Goal: Task Accomplishment & Management: Complete application form

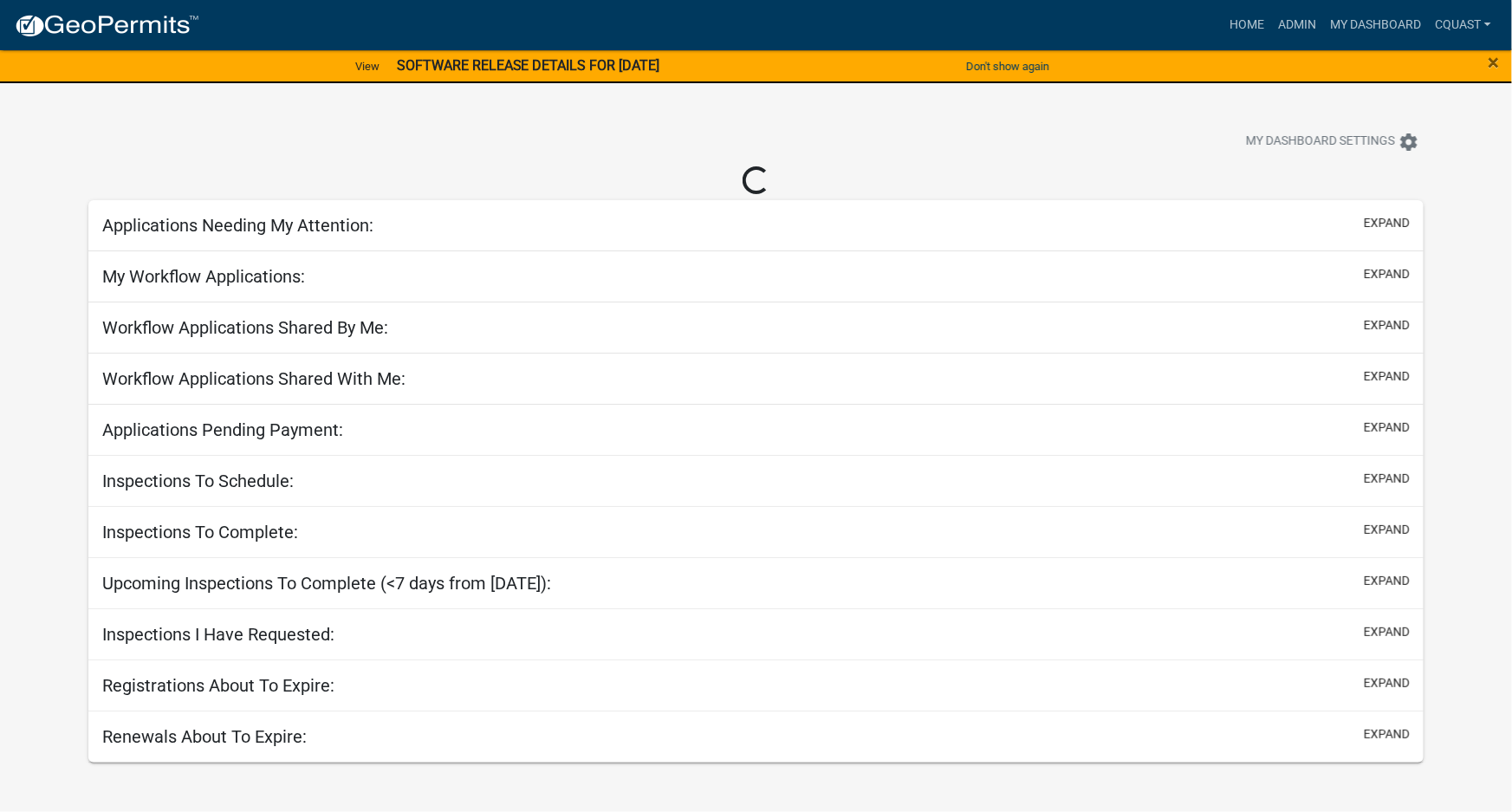
select select "1: 25"
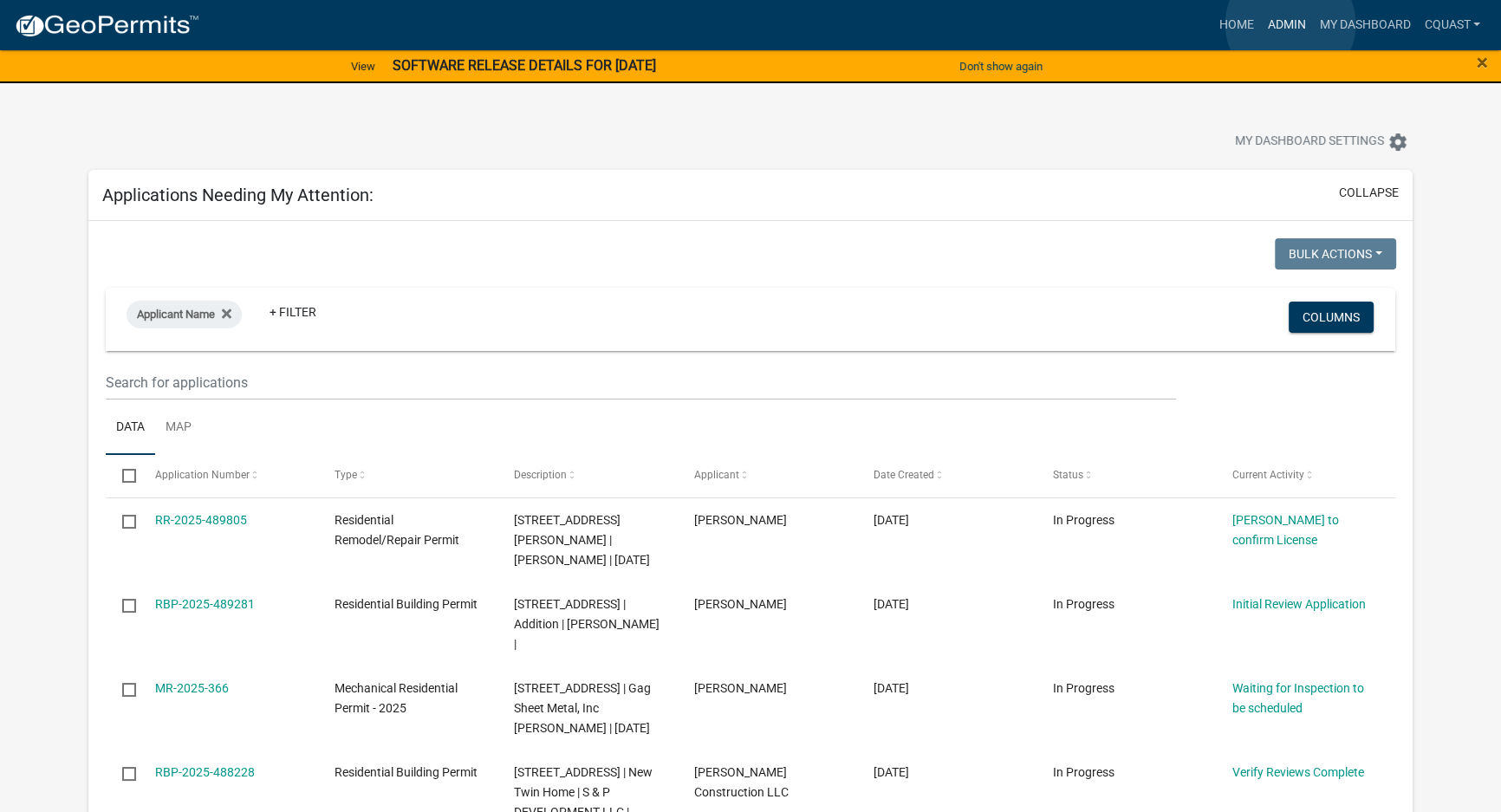
click at [1290, 24] on link "Admin" at bounding box center [1286, 25] width 52 height 33
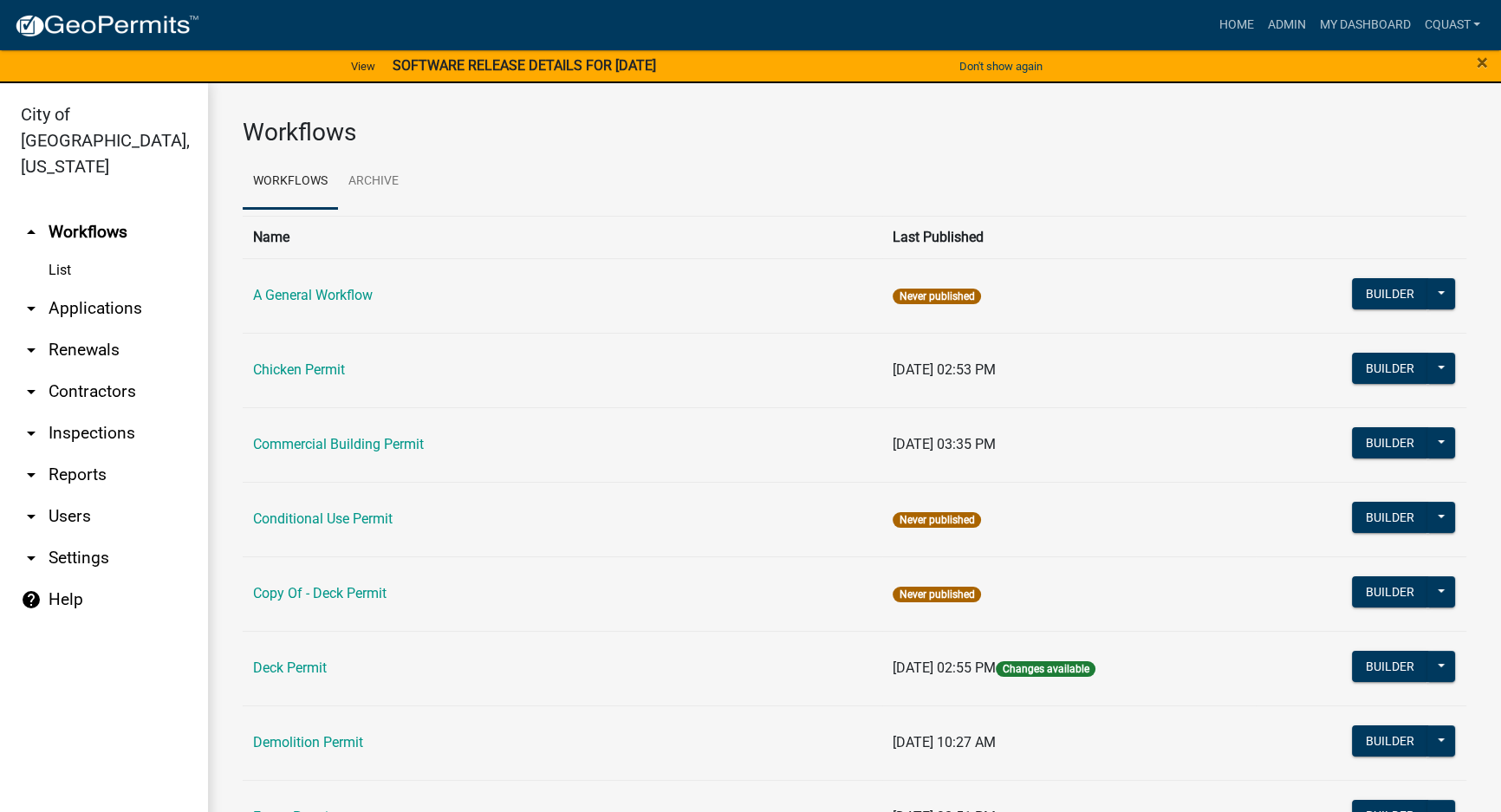
click at [92, 291] on link "arrow_drop_down Applications" at bounding box center [104, 308] width 208 height 41
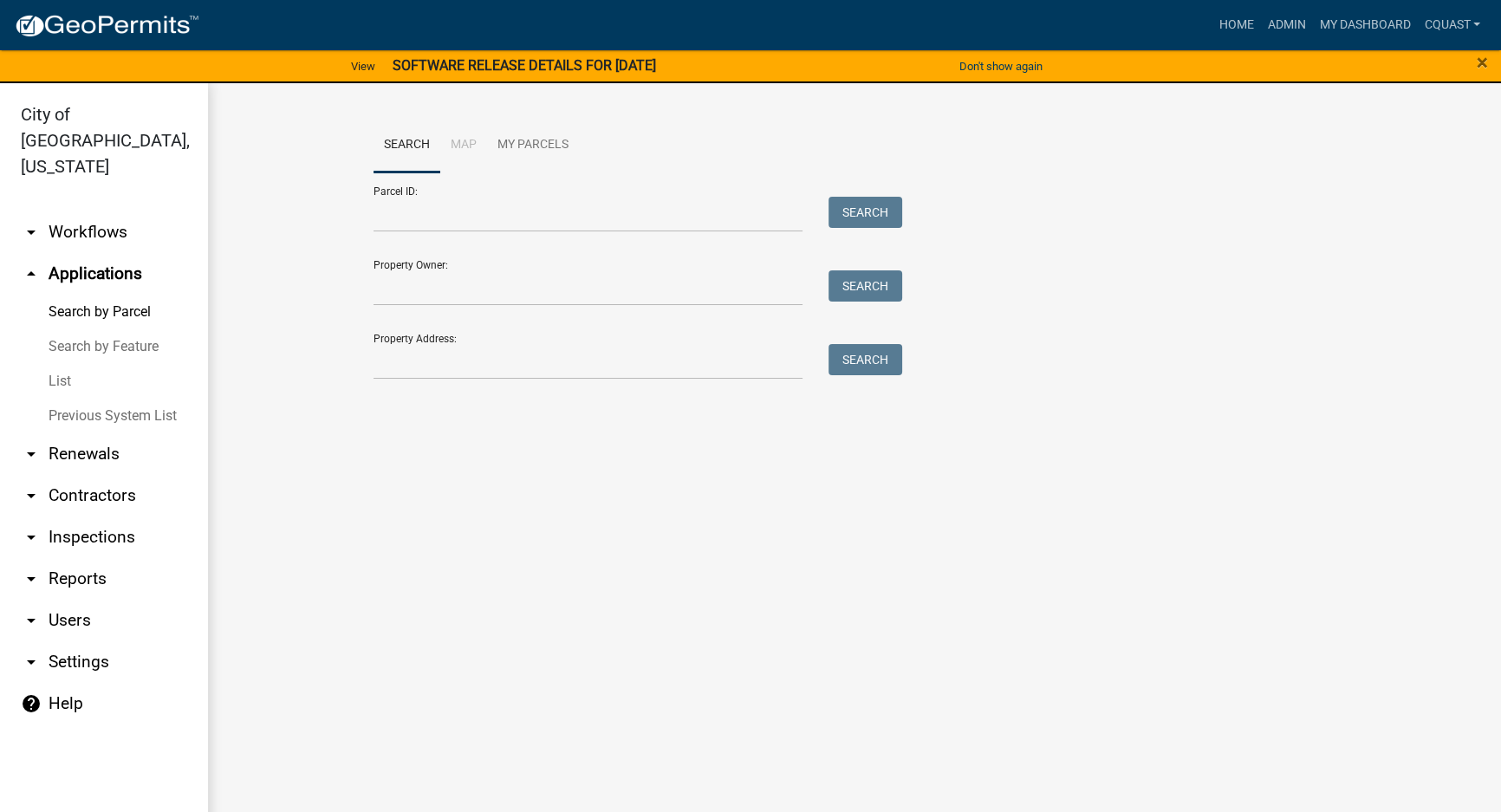
click at [96, 475] on link "arrow_drop_down Contractors" at bounding box center [104, 495] width 208 height 41
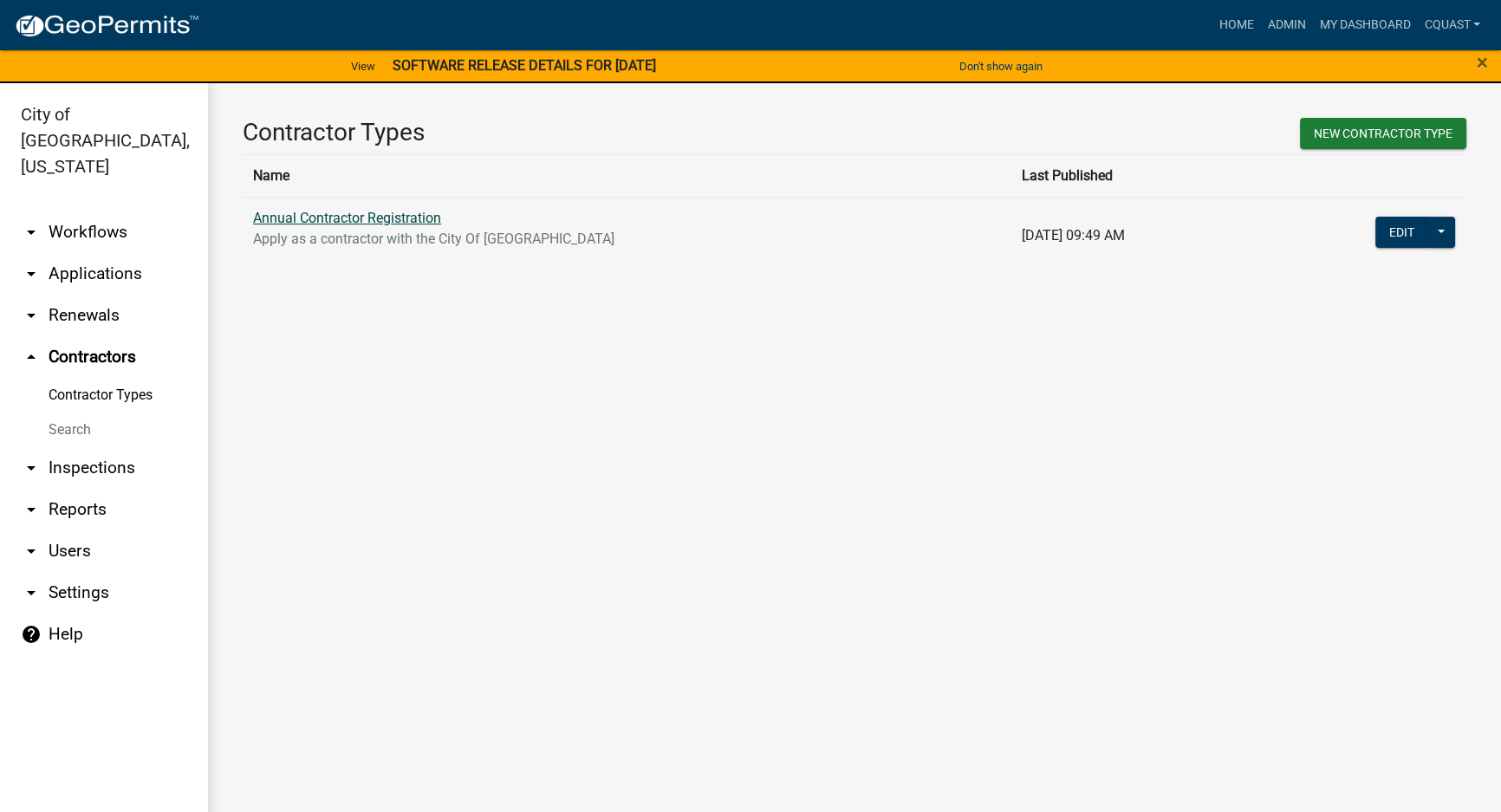
click at [415, 216] on link "Annual Contractor Registration" at bounding box center [347, 218] width 188 height 16
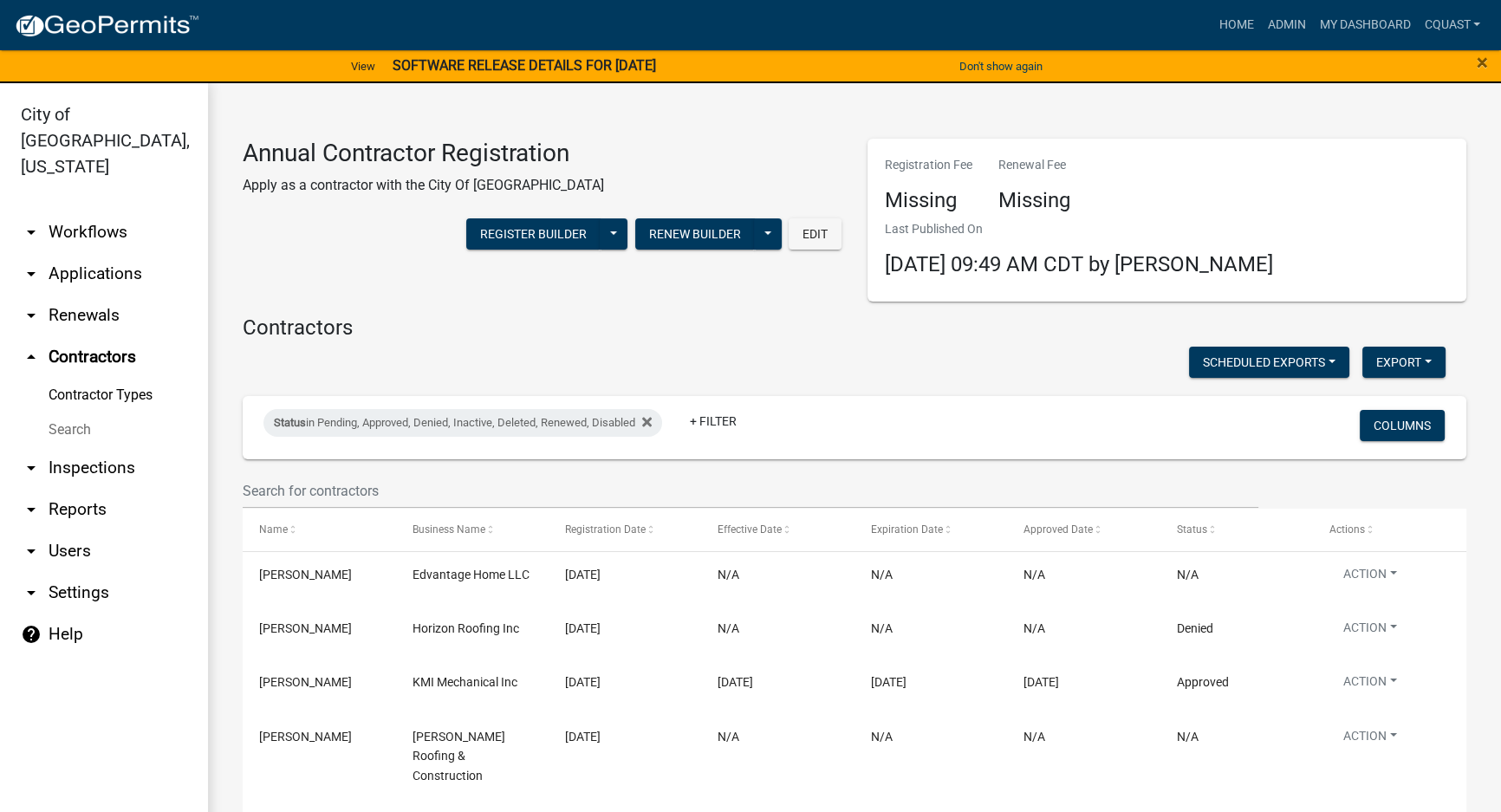
scroll to position [210, 0]
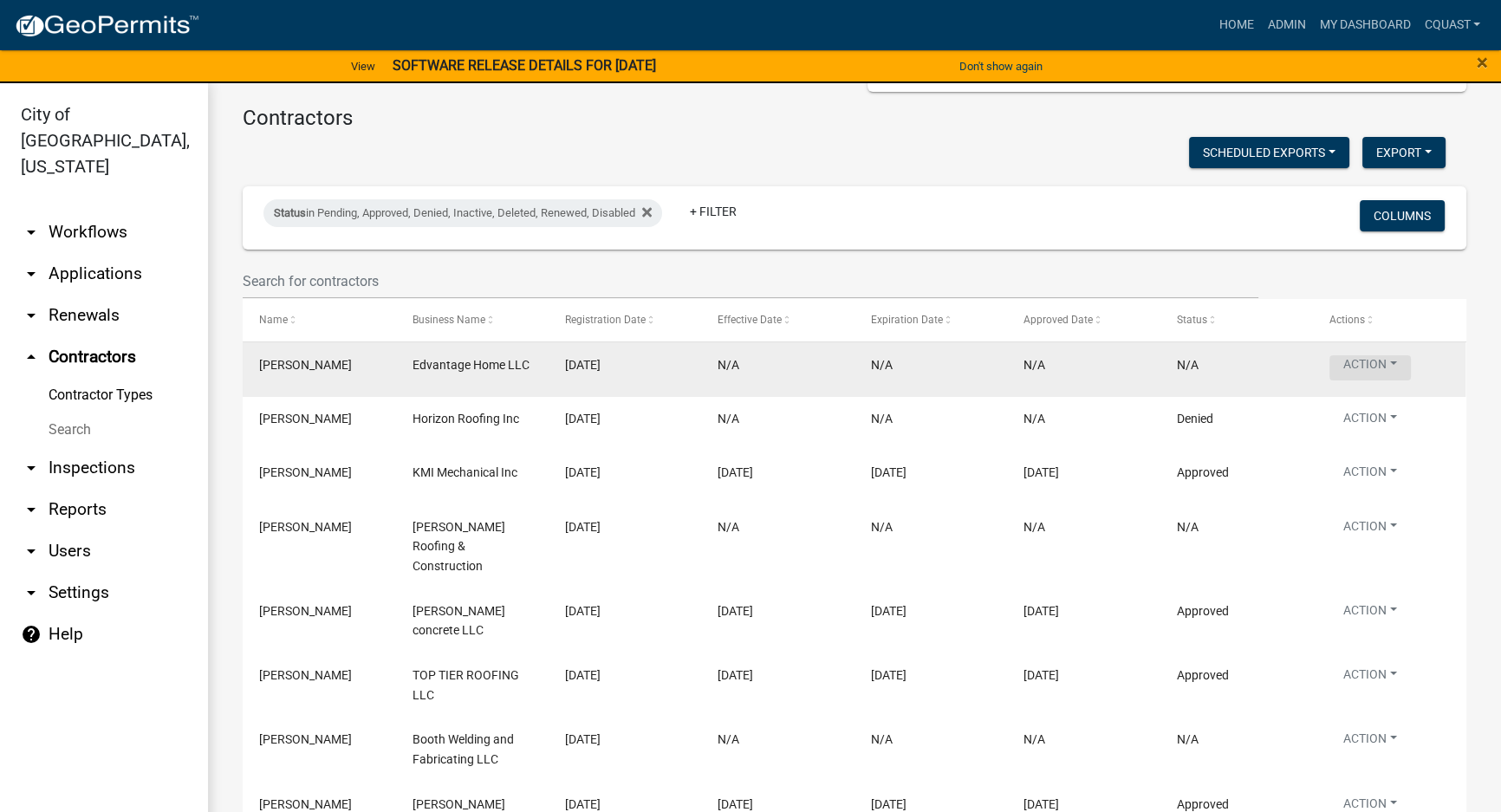
click at [1356, 363] on button "Action" at bounding box center [1370, 368] width 82 height 25
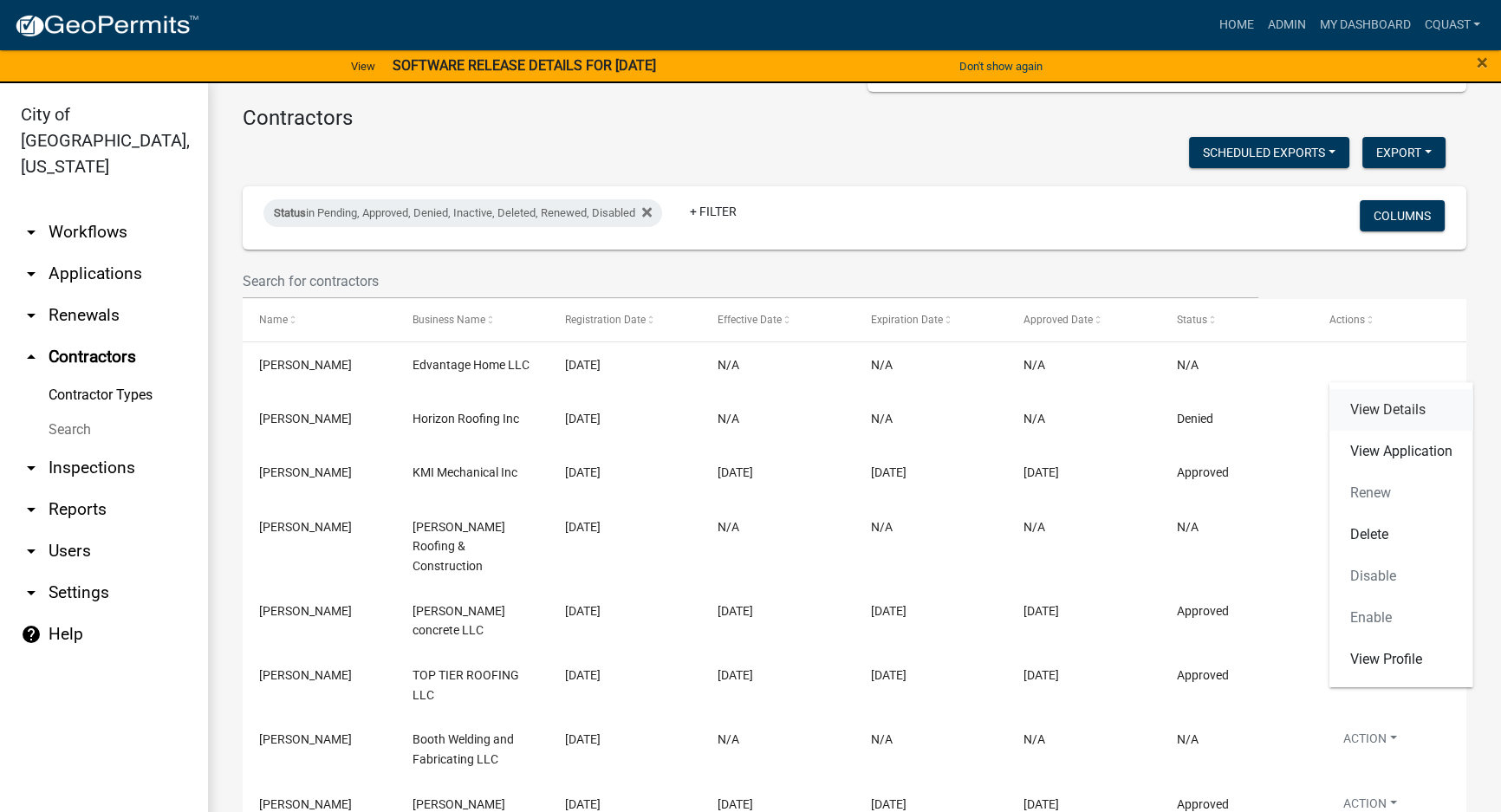
click at [1448, 410] on link "View Details" at bounding box center [1401, 409] width 144 height 41
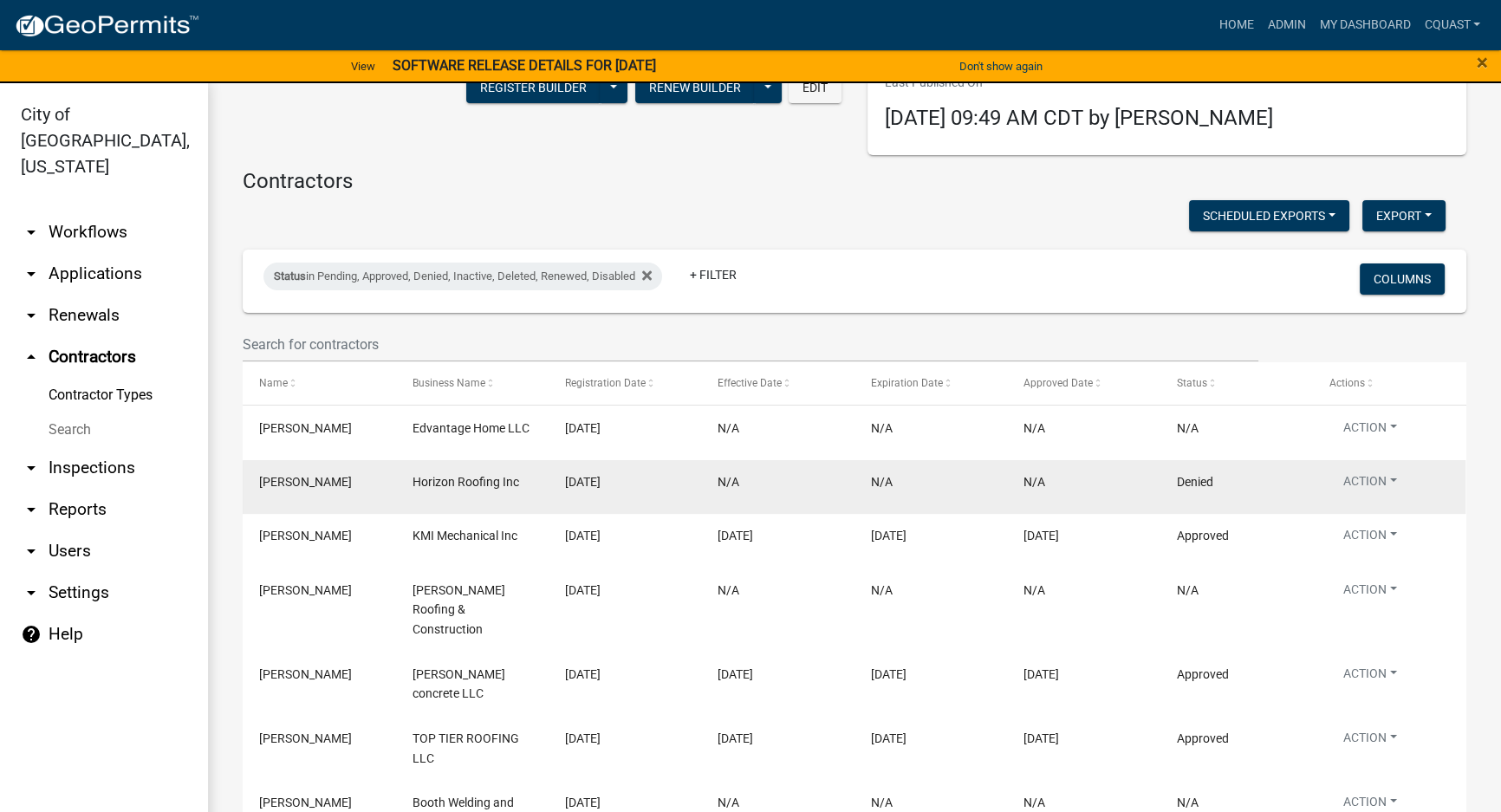
scroll to position [157, 0]
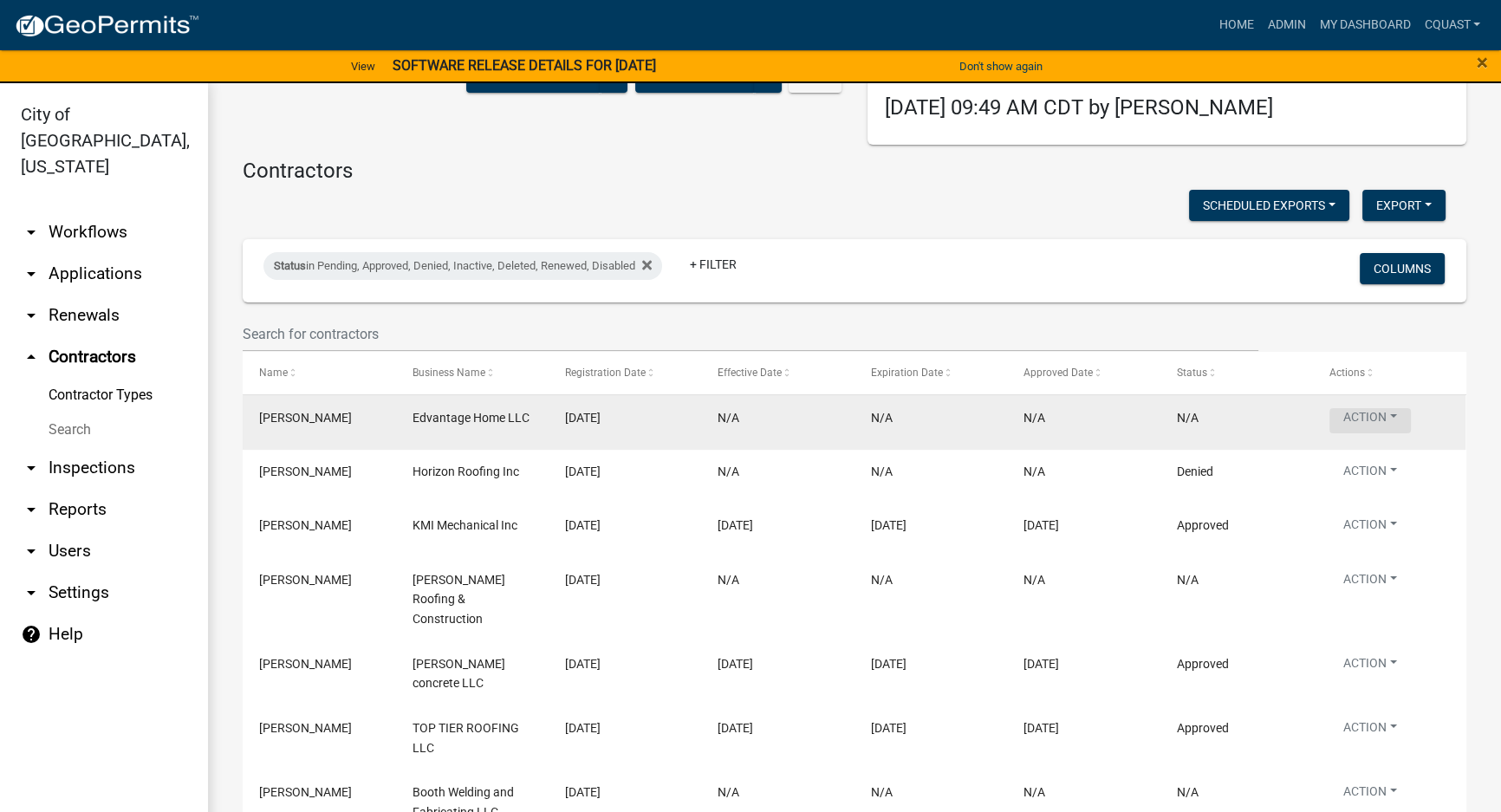
click at [1362, 418] on button "Action" at bounding box center [1370, 421] width 82 height 25
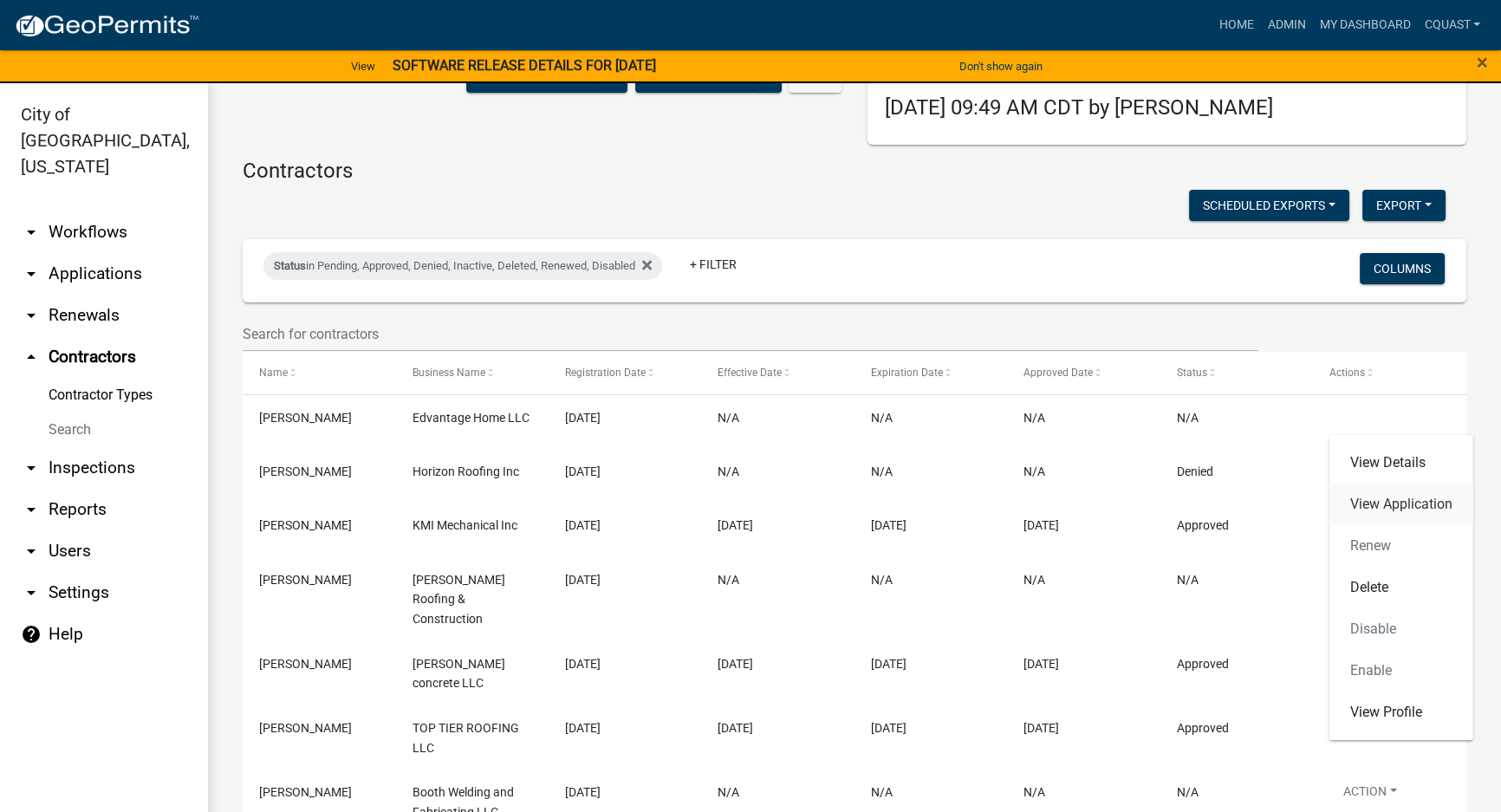
click at [1394, 509] on link "View Application" at bounding box center [1401, 504] width 144 height 41
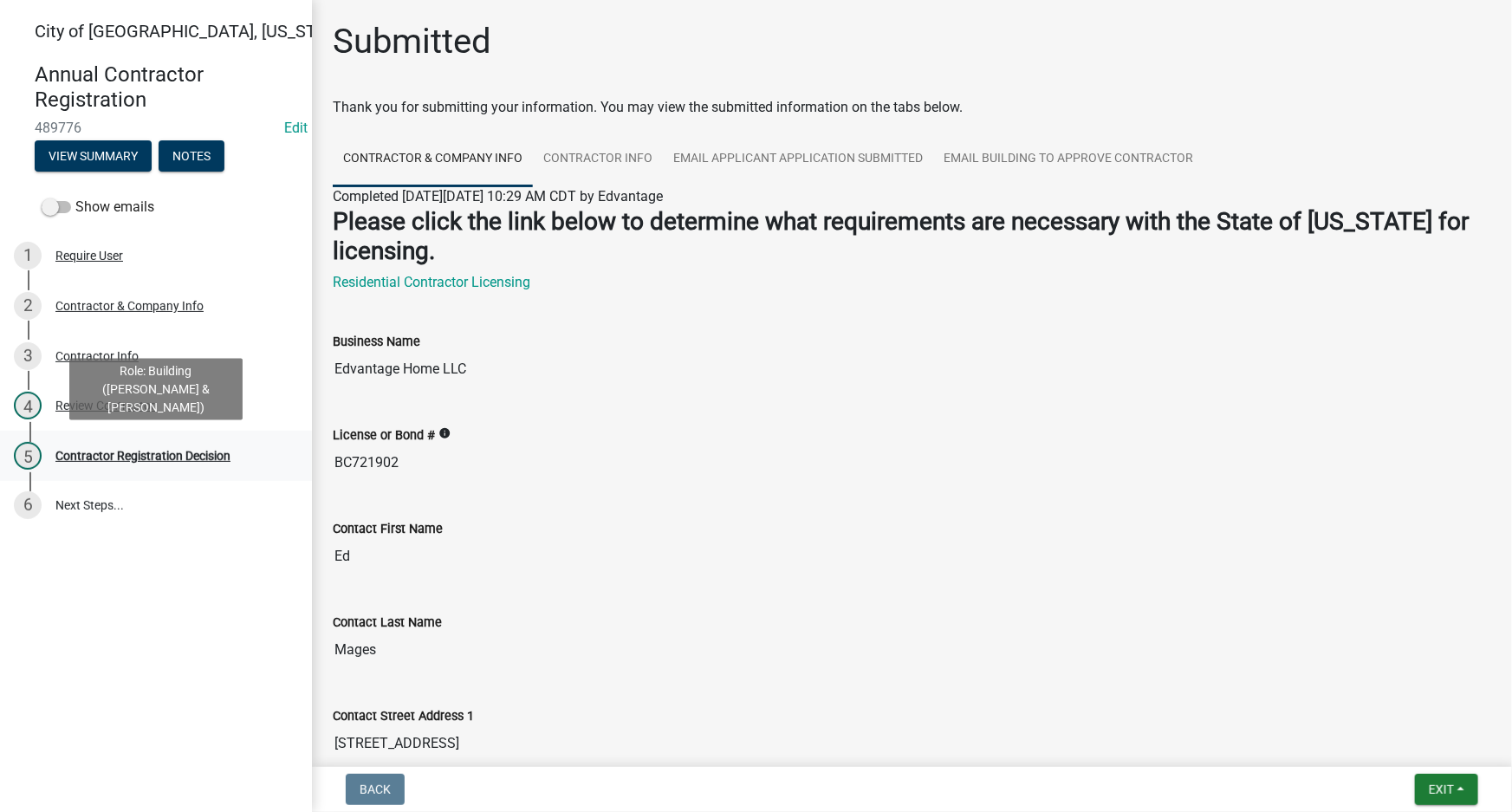
click at [185, 461] on div "Contractor Registration Decision" at bounding box center [143, 456] width 175 height 13
select select "4b86b809-39dd-4c68-9f3d-fdb3e7050482"
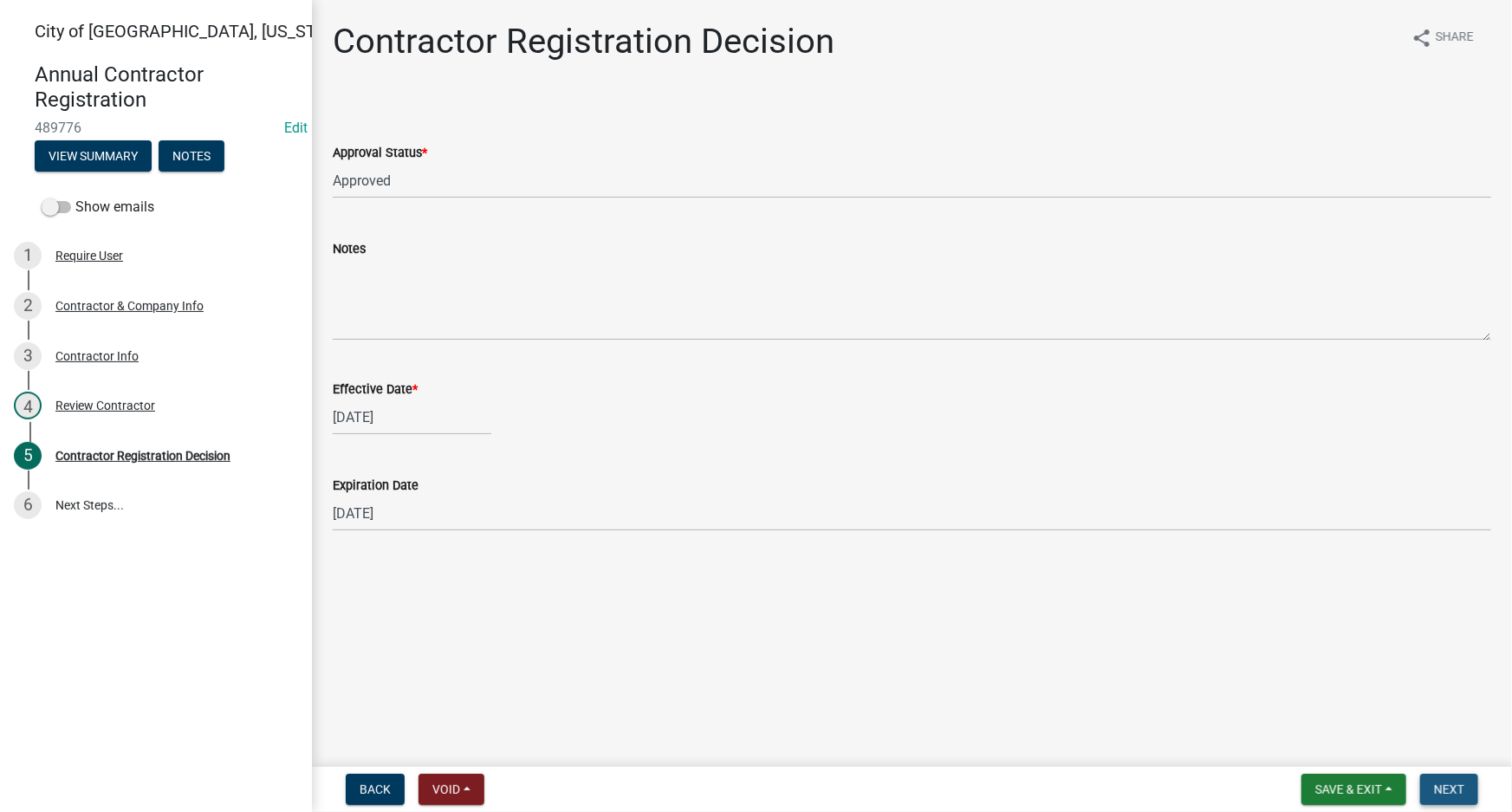
click at [1463, 791] on span "Next" at bounding box center [1448, 789] width 30 height 13
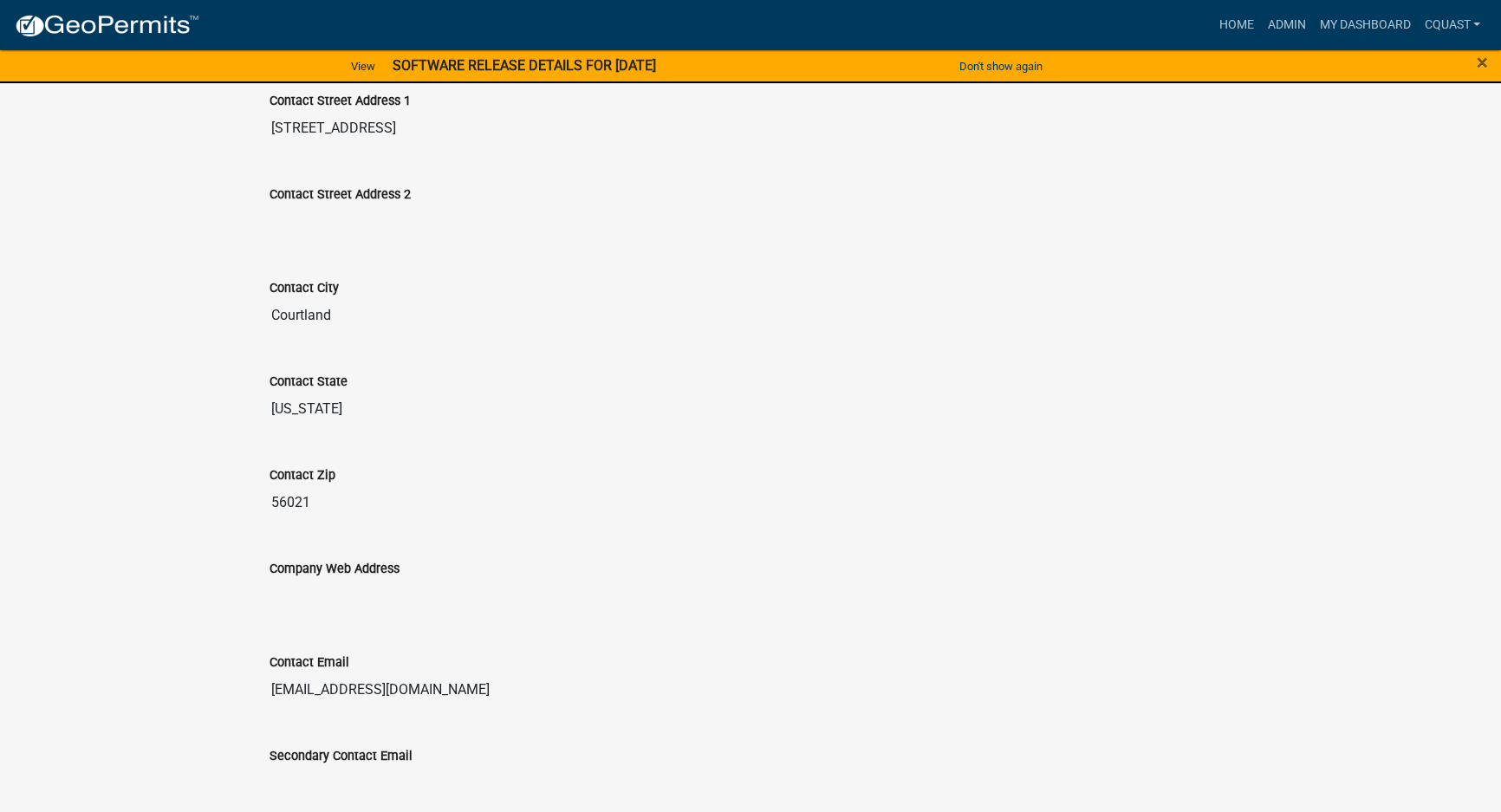
scroll to position [1000, 0]
click at [1247, 21] on link "Home" at bounding box center [1236, 25] width 48 height 33
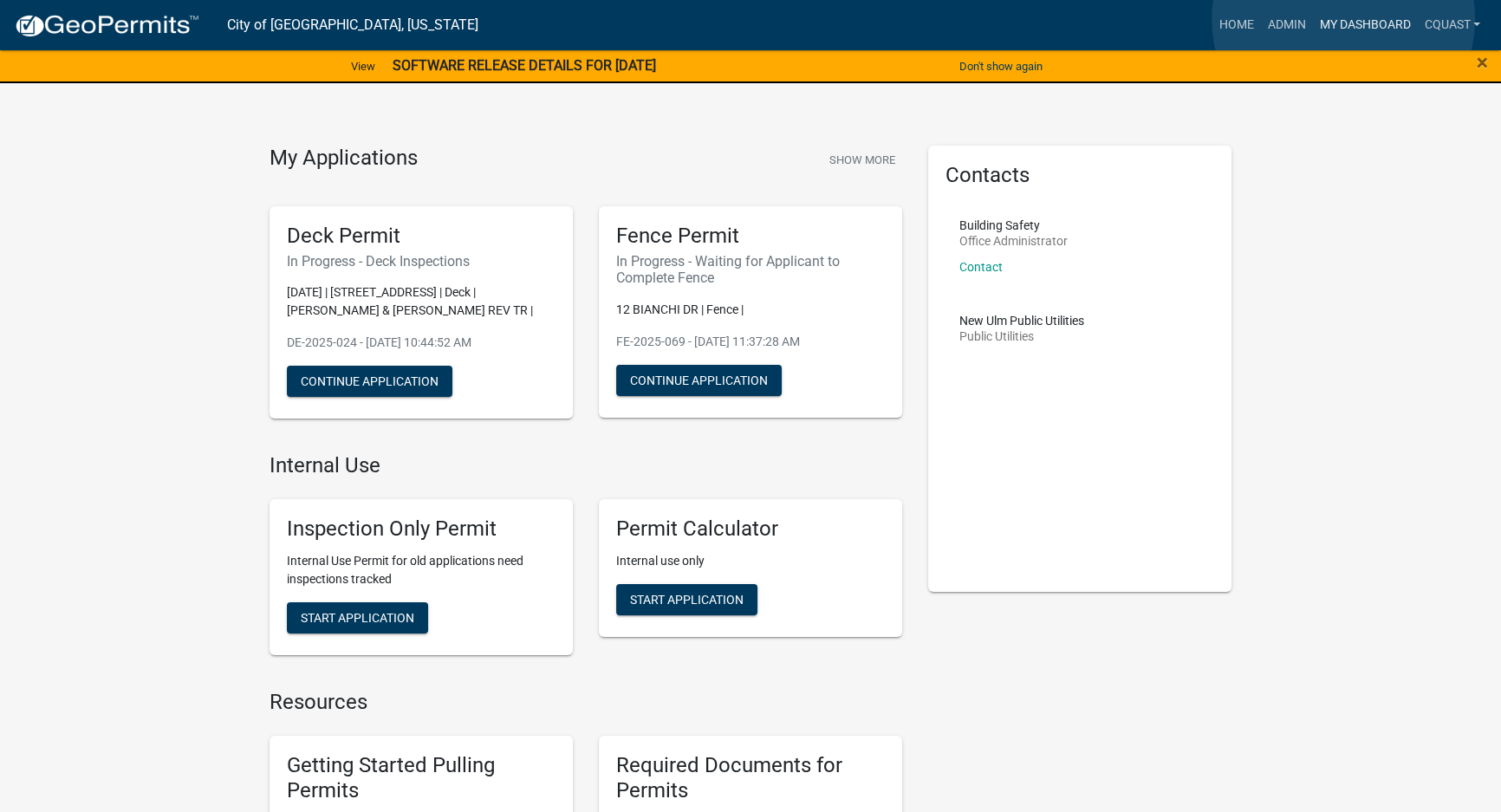
click at [1343, 19] on link "My Dashboard" at bounding box center [1364, 25] width 105 height 33
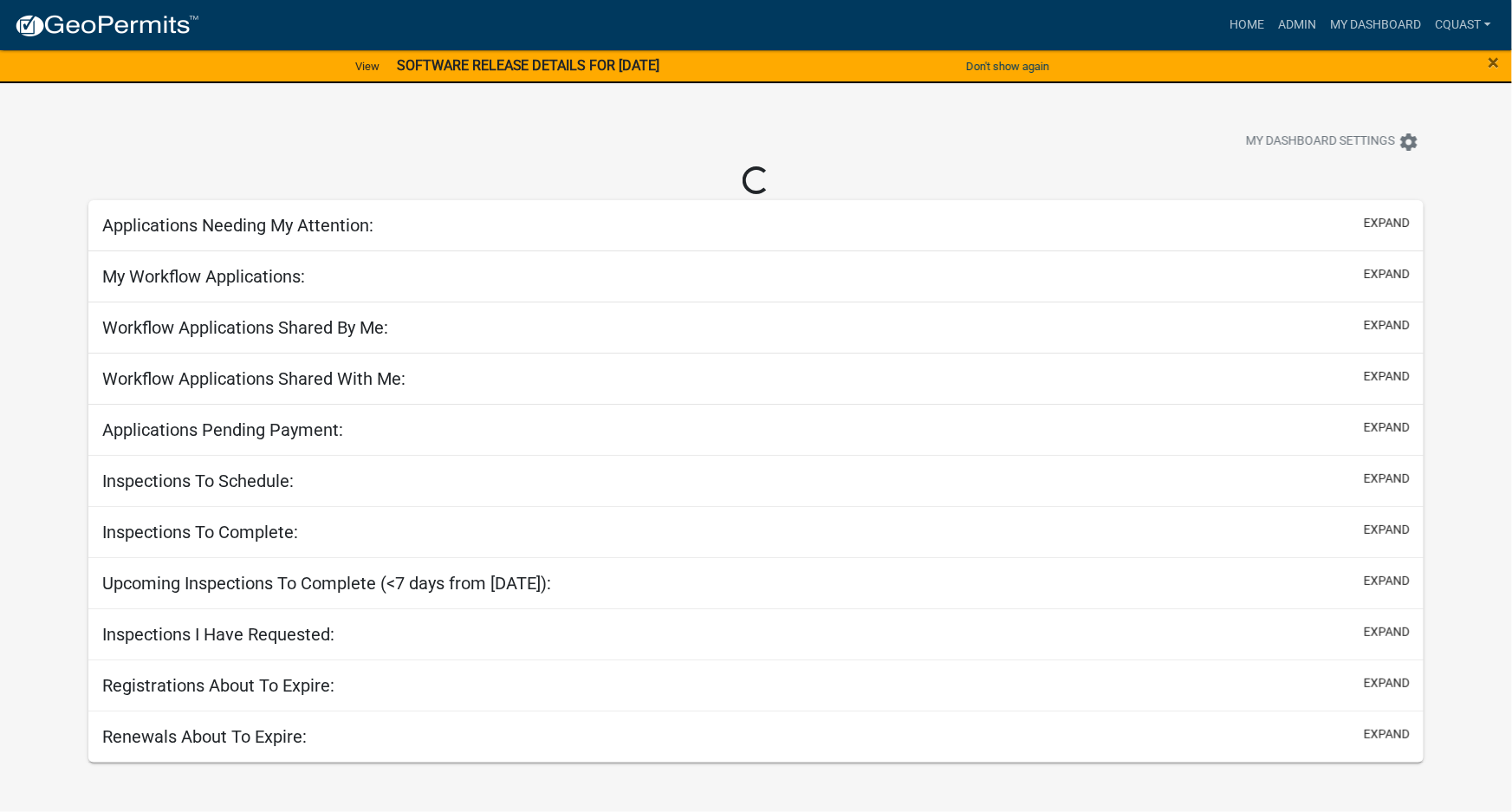
select select "1: 25"
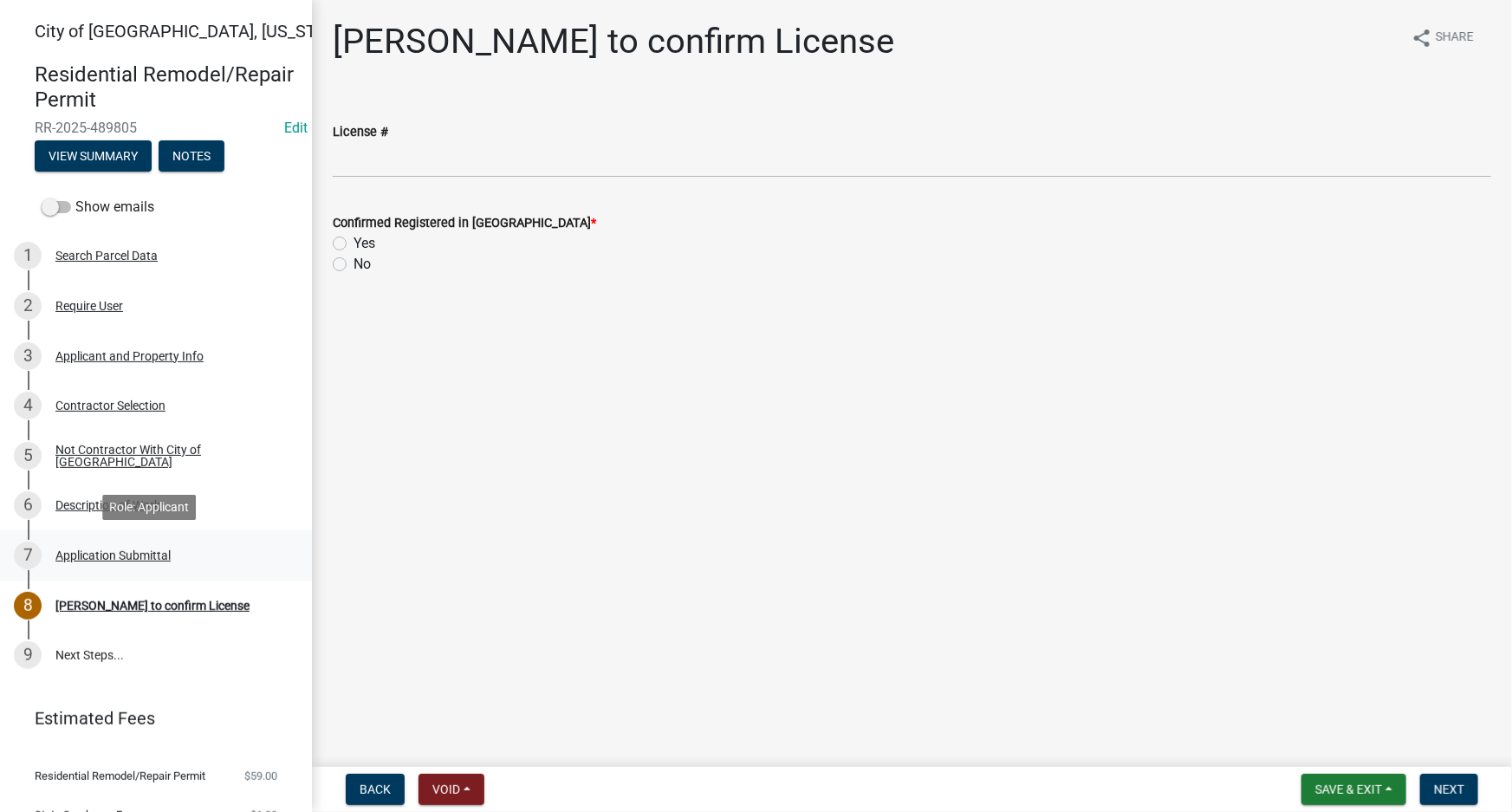
click at [143, 563] on div "7 Application Submittal" at bounding box center [148, 555] width 271 height 28
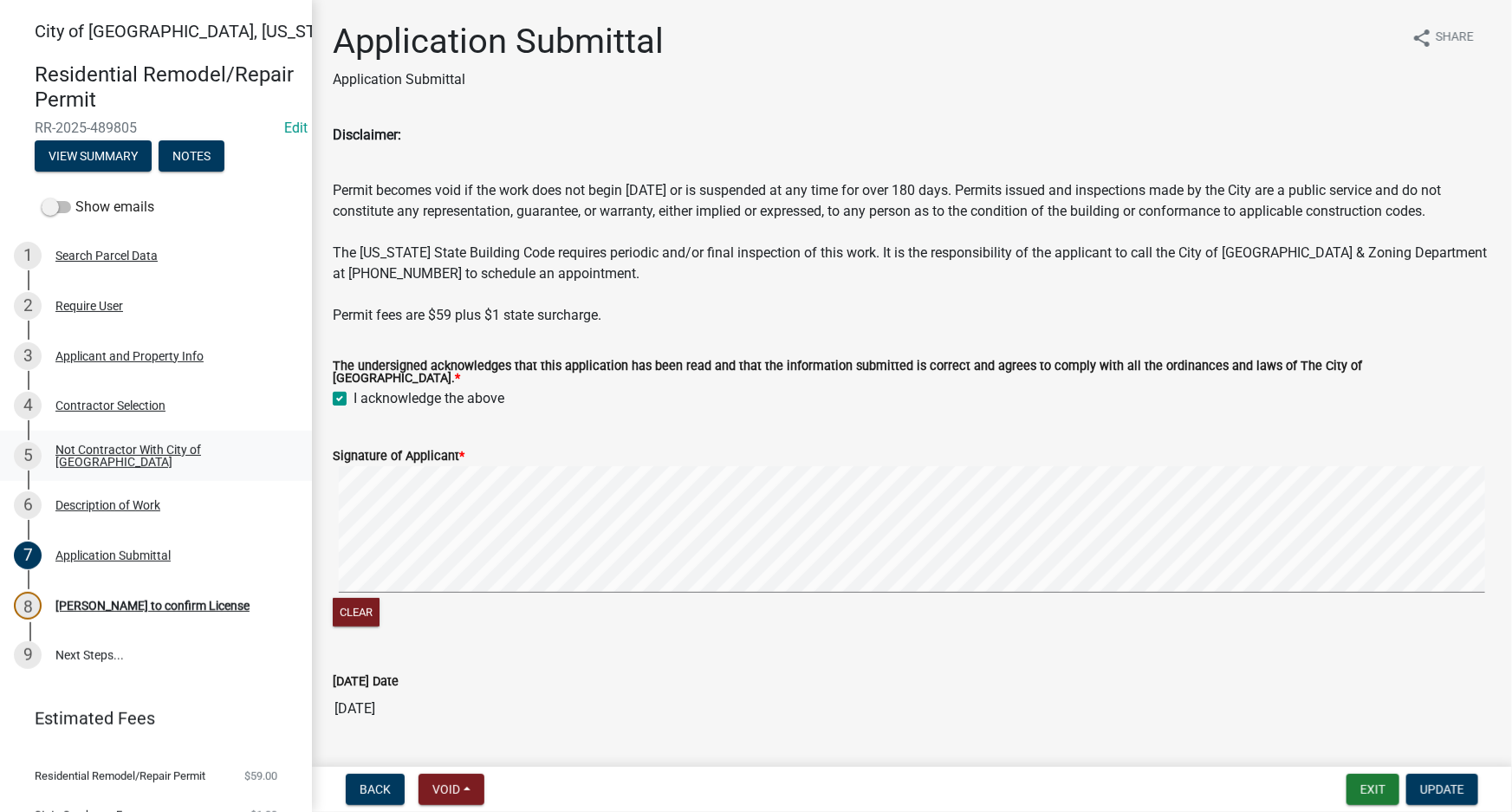
click at [194, 462] on div "5 Not Contractor With City of New Ulm" at bounding box center [148, 456] width 271 height 28
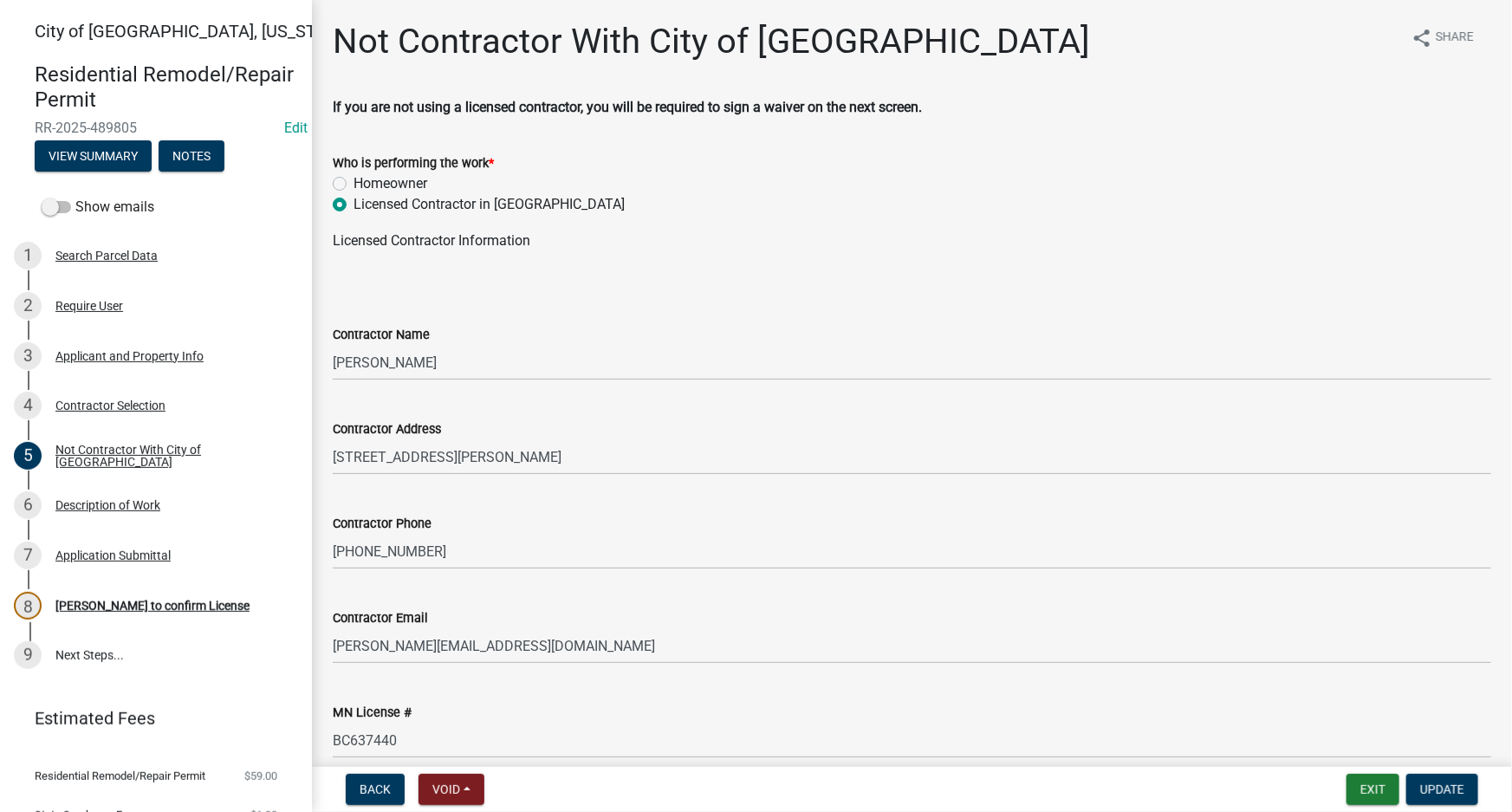
scroll to position [79, 0]
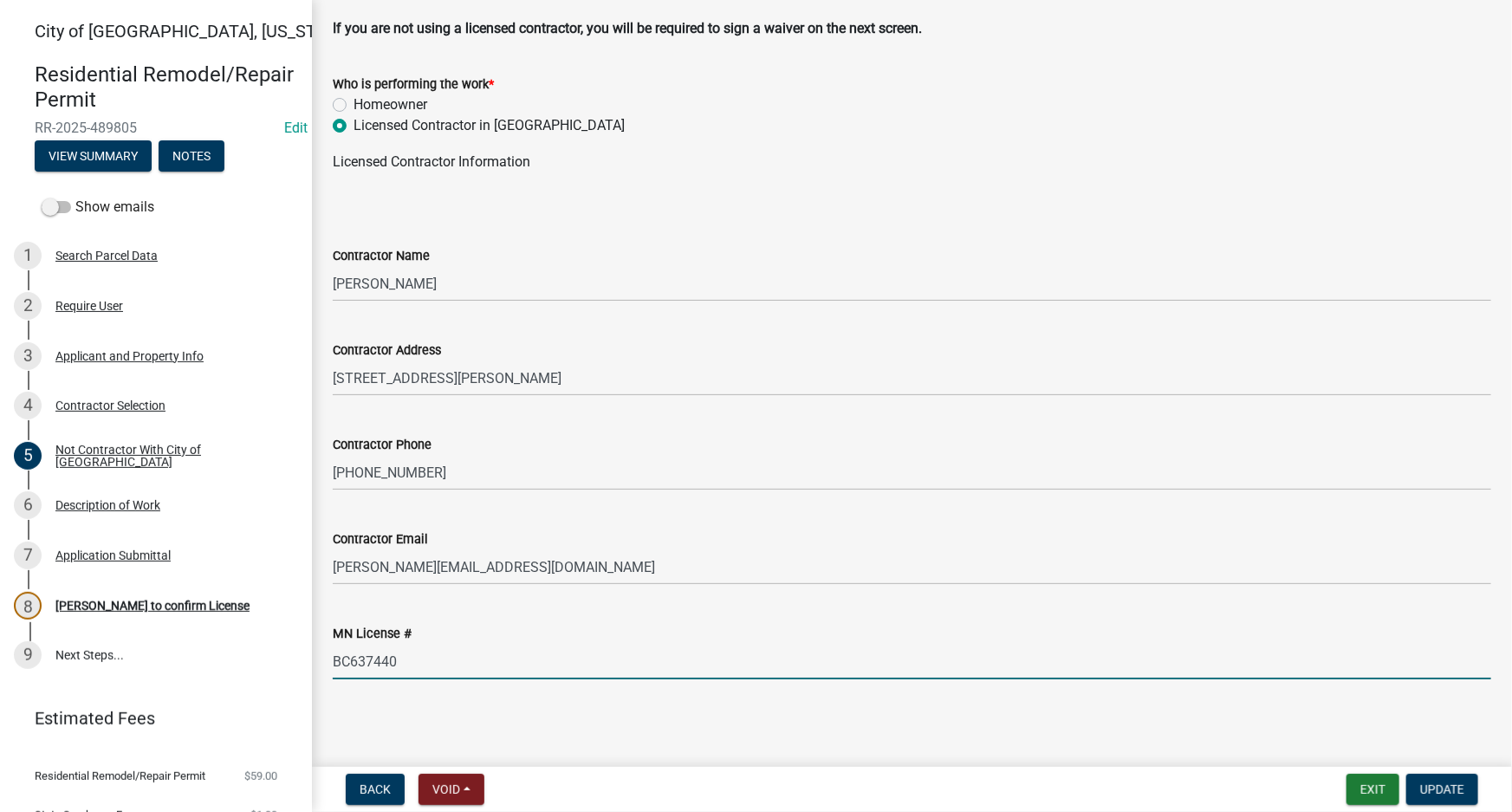
drag, startPoint x: 448, startPoint y: 666, endPoint x: 331, endPoint y: 668, distance: 117.0
click at [331, 668] on div "MN License # BC637440" at bounding box center [912, 640] width 1185 height 81
click at [1063, 744] on main "Not Contractor With City of New Ulm share Share If you are not using a licensed…" at bounding box center [912, 380] width 1200 height 760
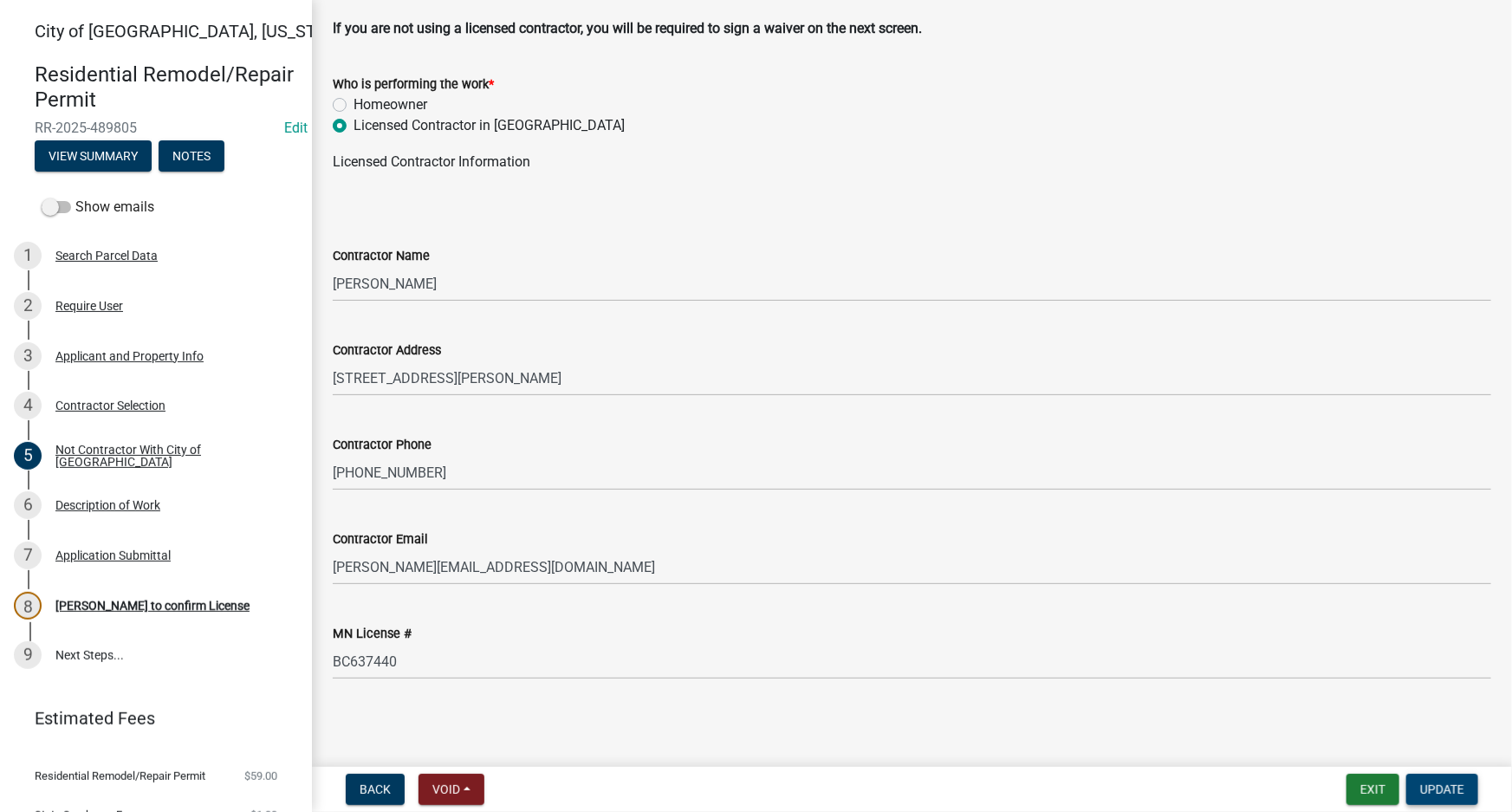
click at [1435, 794] on span "Update" at bounding box center [1442, 789] width 44 height 13
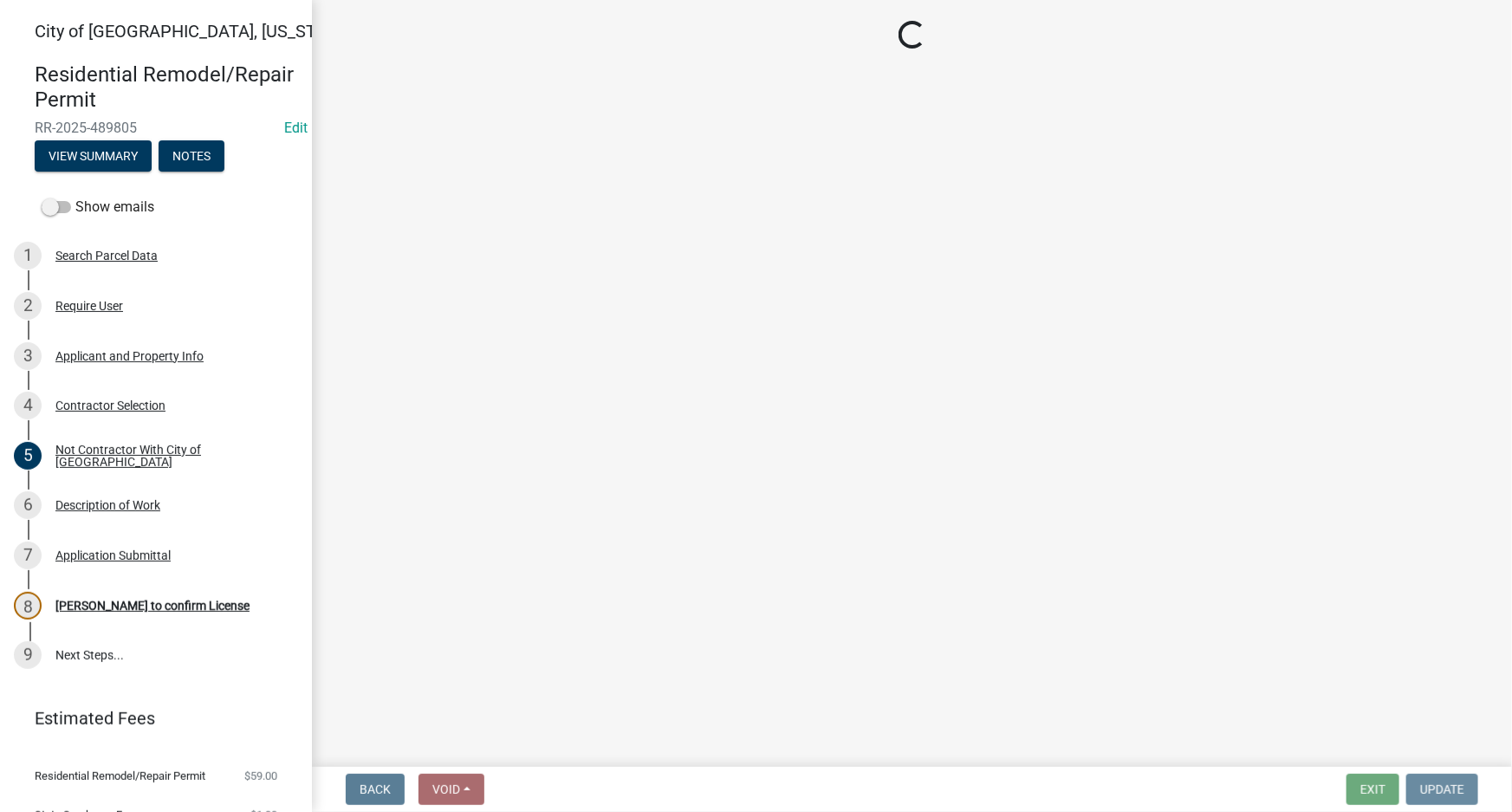
scroll to position [0, 0]
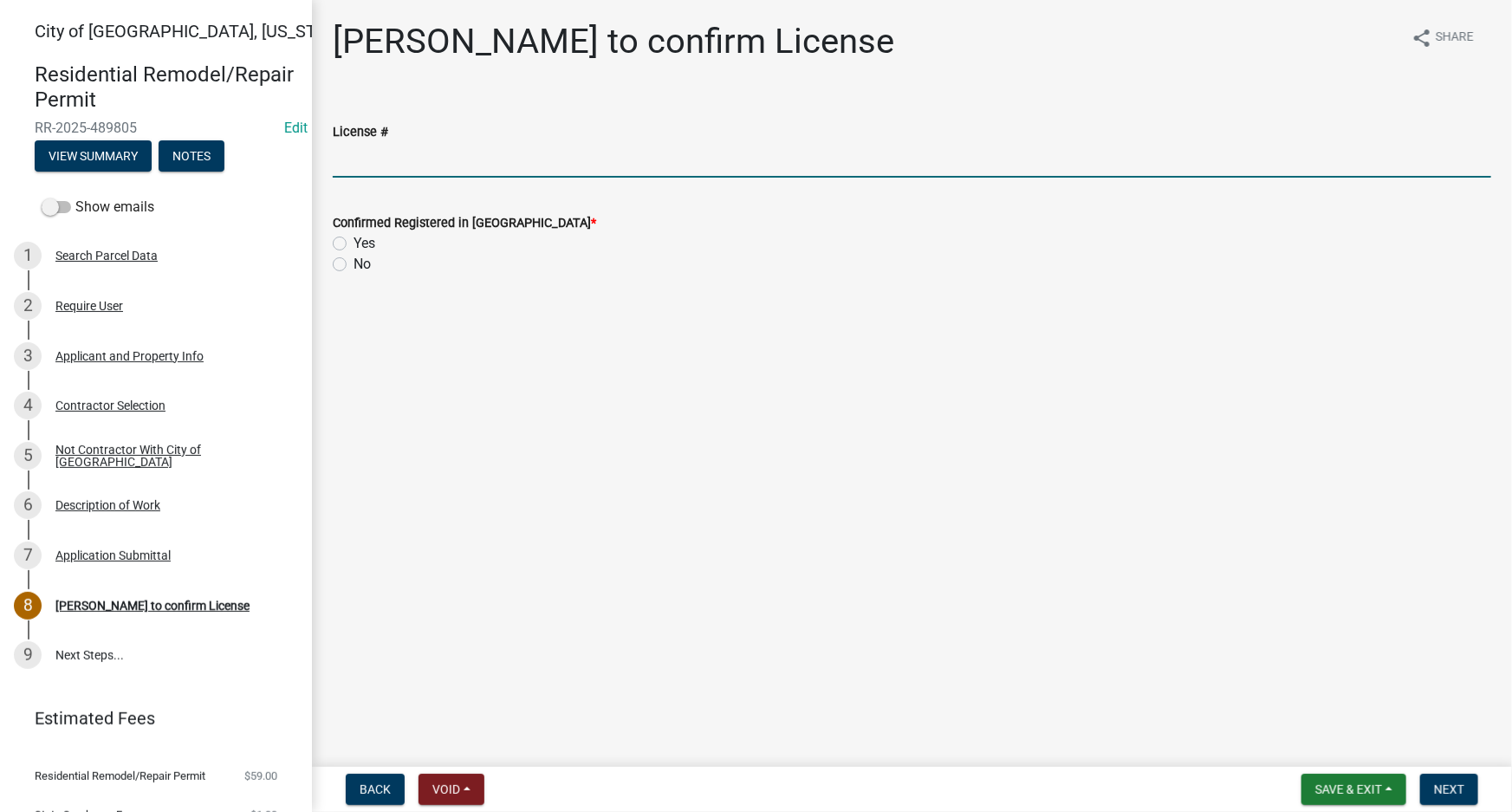
click at [544, 169] on input "License #" at bounding box center [911, 160] width 1159 height 36
paste input "BC637440"
type input "BC637440"
click at [353, 246] on label "Yes" at bounding box center [364, 244] width 21 height 21
click at [353, 245] on input "Yes" at bounding box center [359, 239] width 12 height 12
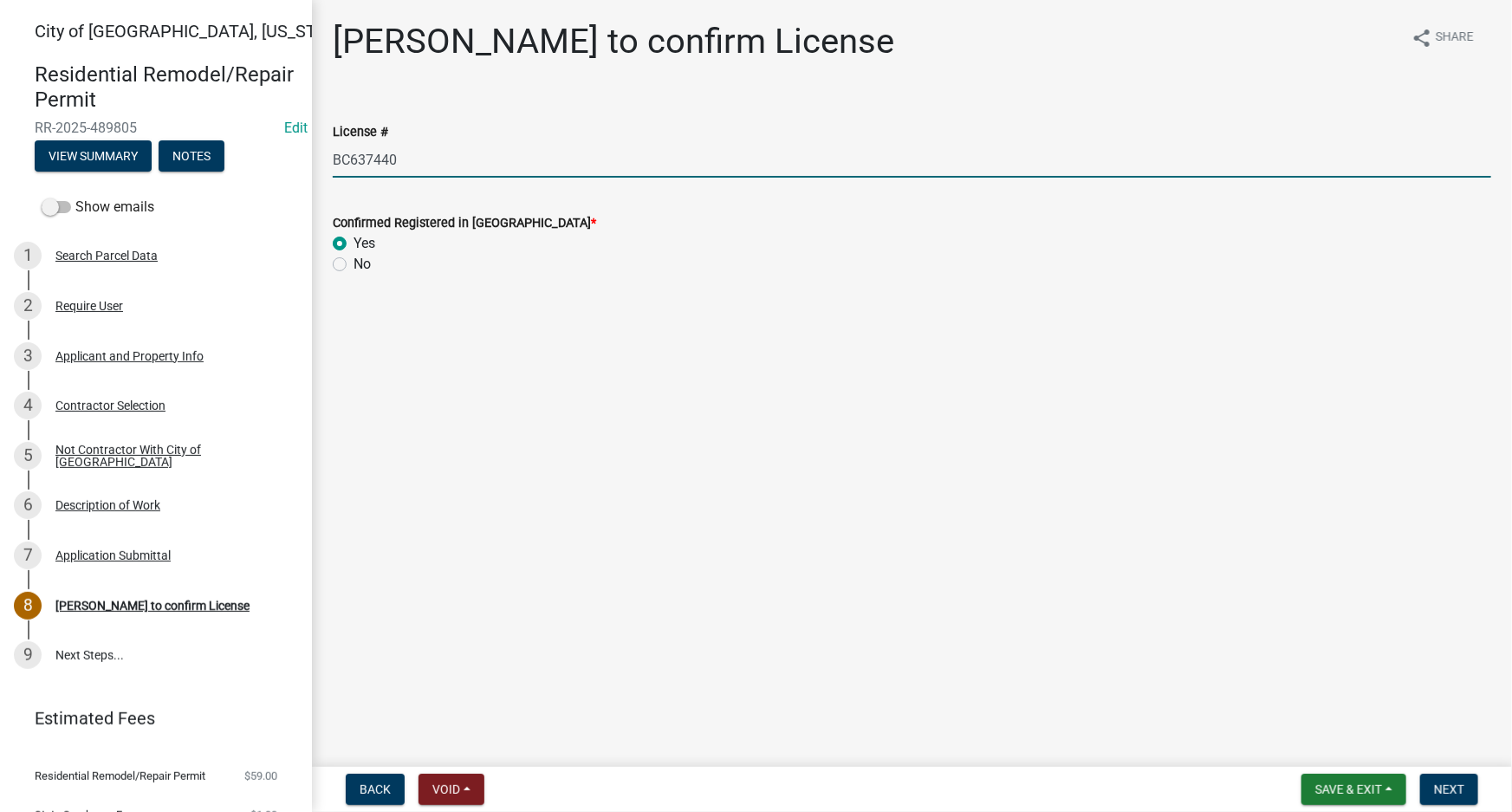
radio input "true"
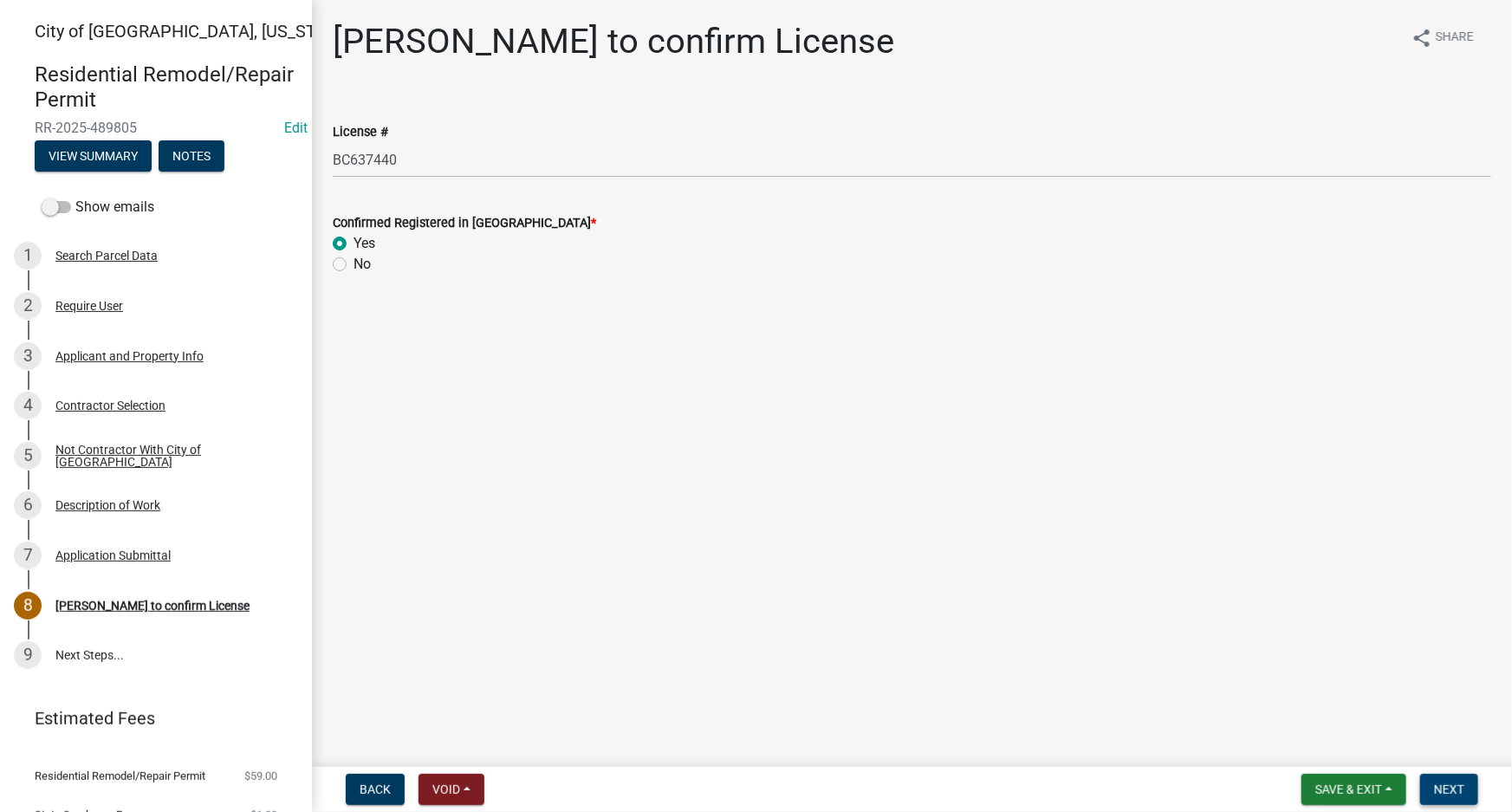
click at [1435, 790] on span "Next" at bounding box center [1448, 789] width 30 height 13
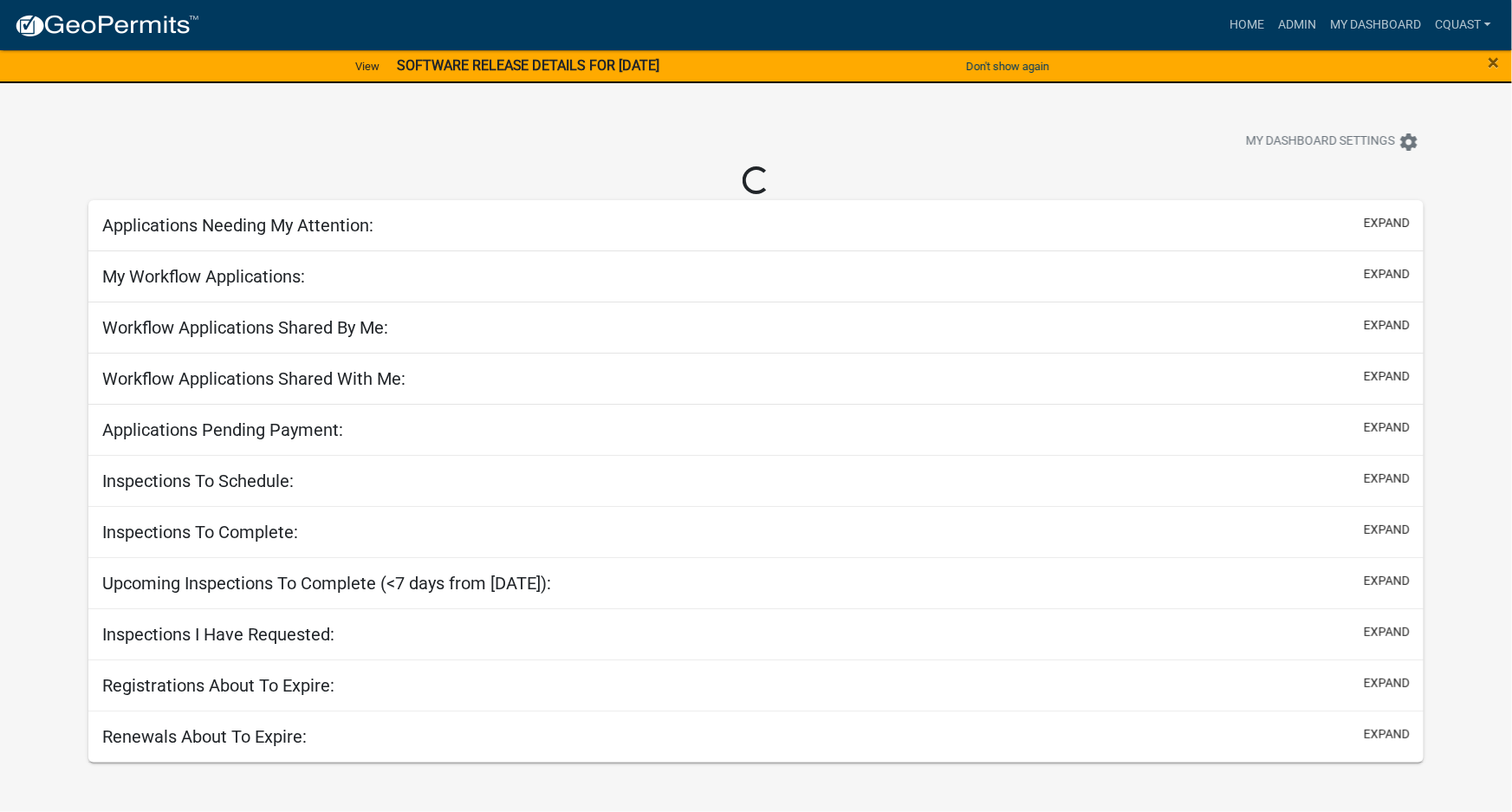
select select "1: 25"
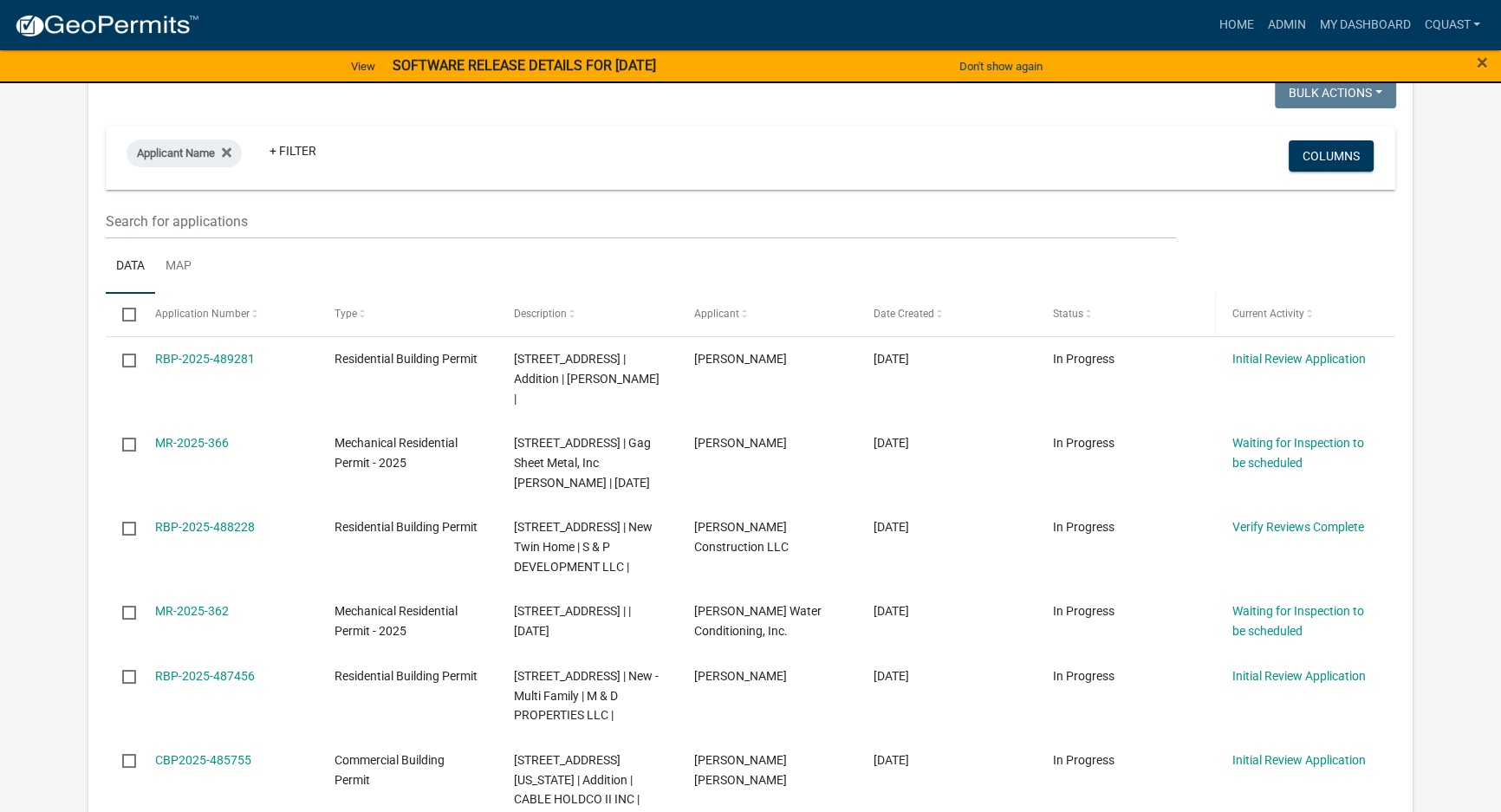
scroll to position [157, 0]
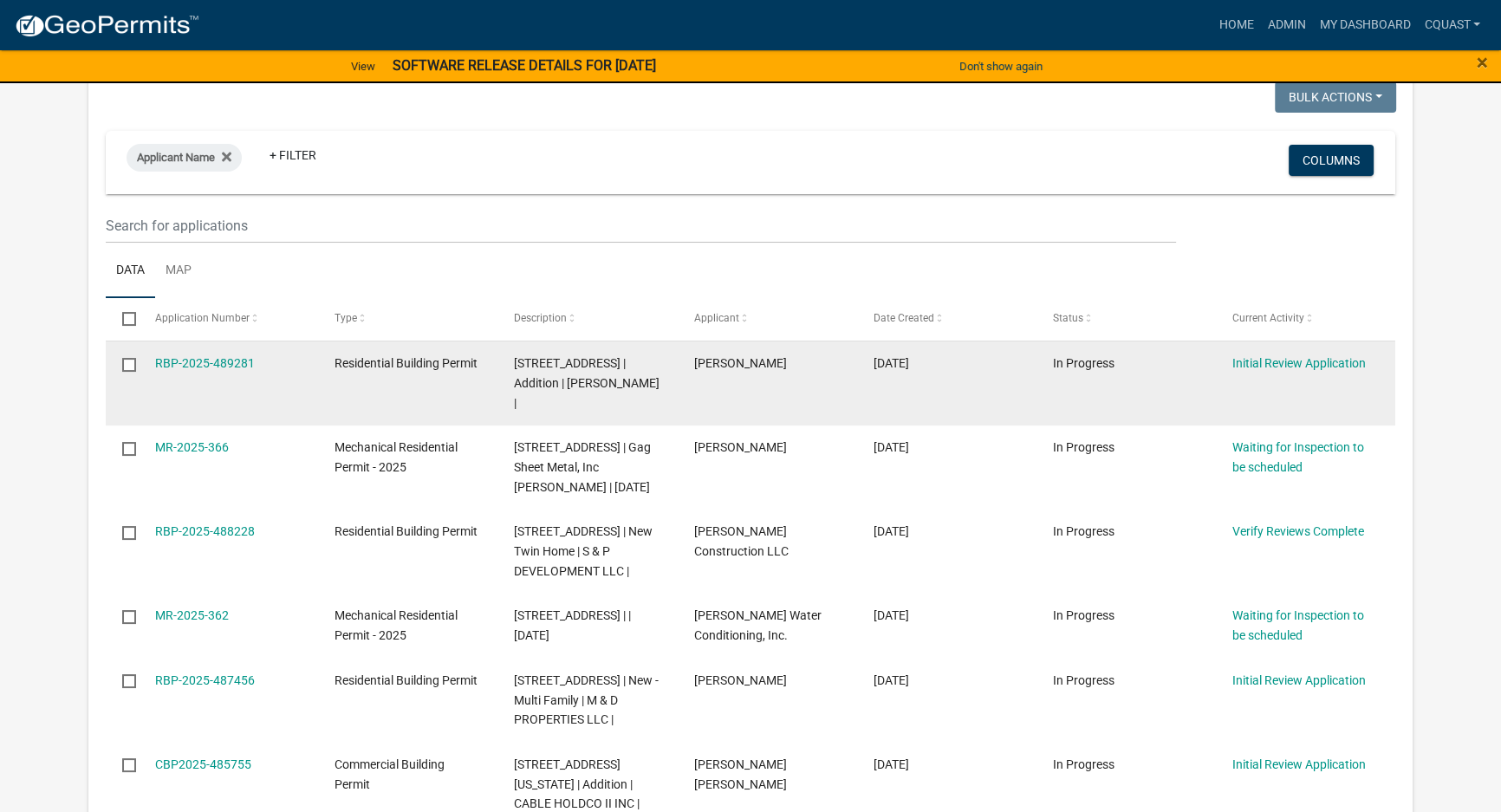
click at [211, 373] on datatable-body-cell "RBP-2025-489281" at bounding box center [228, 382] width 179 height 84
click at [211, 369] on link "RBP-2025-489281" at bounding box center [204, 363] width 99 height 13
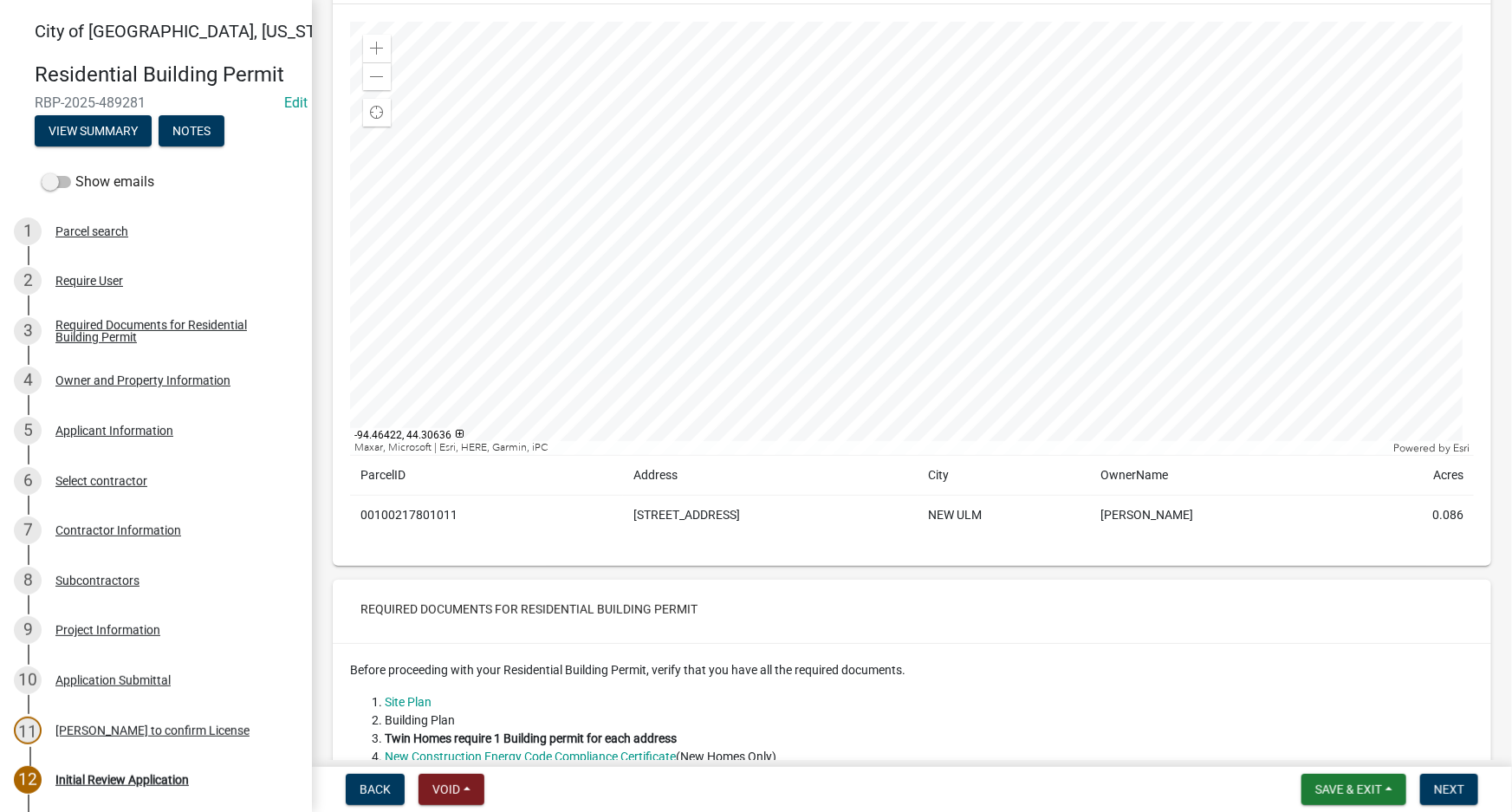
scroll to position [367, 0]
